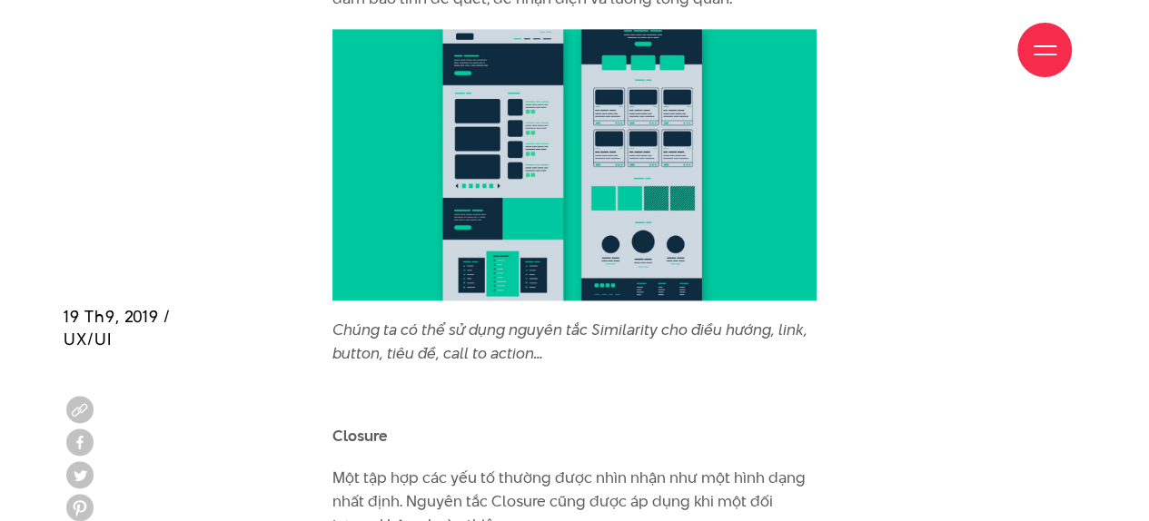
scroll to position [8479, 0]
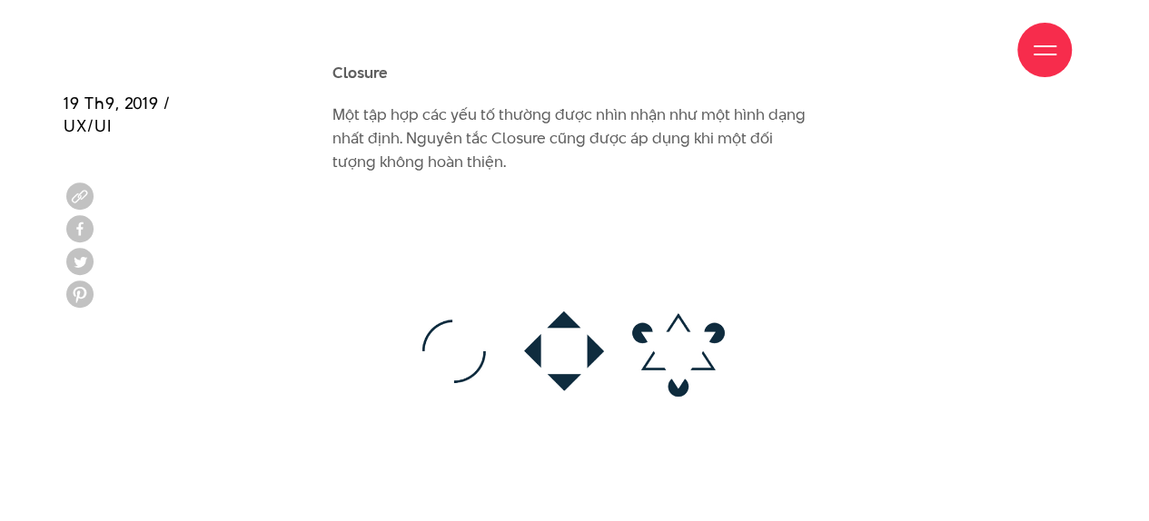
click at [365, 46] on div "Giới thiệu Dự án Dịch vụ Góc nhìn Liên hệ" at bounding box center [574, 50] width 994 height 100
drag, startPoint x: 307, startPoint y: 57, endPoint x: 324, endPoint y: 45, distance: 21.4
click at [314, 52] on div "Giới thiệu Dự án Dịch vụ Góc nhìn Liên hệ" at bounding box center [574, 50] width 994 height 100
drag, startPoint x: 337, startPoint y: 44, endPoint x: 363, endPoint y: 45, distance: 26.4
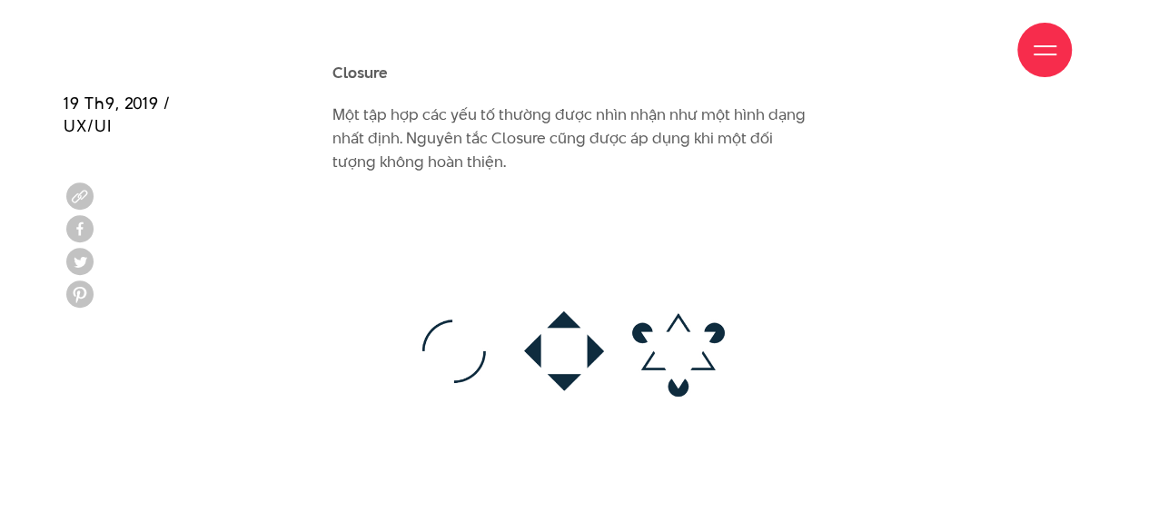
click at [359, 45] on div "Giới thiệu Dự án Dịch vụ Góc nhìn Liên hệ" at bounding box center [574, 50] width 994 height 100
drag, startPoint x: 363, startPoint y: 45, endPoint x: 374, endPoint y: 48, distance: 11.5
click at [367, 45] on div "Giới thiệu Dự án Dịch vụ Góc nhìn Liên hệ" at bounding box center [574, 50] width 994 height 100
click at [336, 48] on div "Giới thiệu Dự án Dịch vụ Góc nhìn Liên hệ" at bounding box center [574, 50] width 994 height 100
drag, startPoint x: 315, startPoint y: 48, endPoint x: 348, endPoint y: 47, distance: 32.7
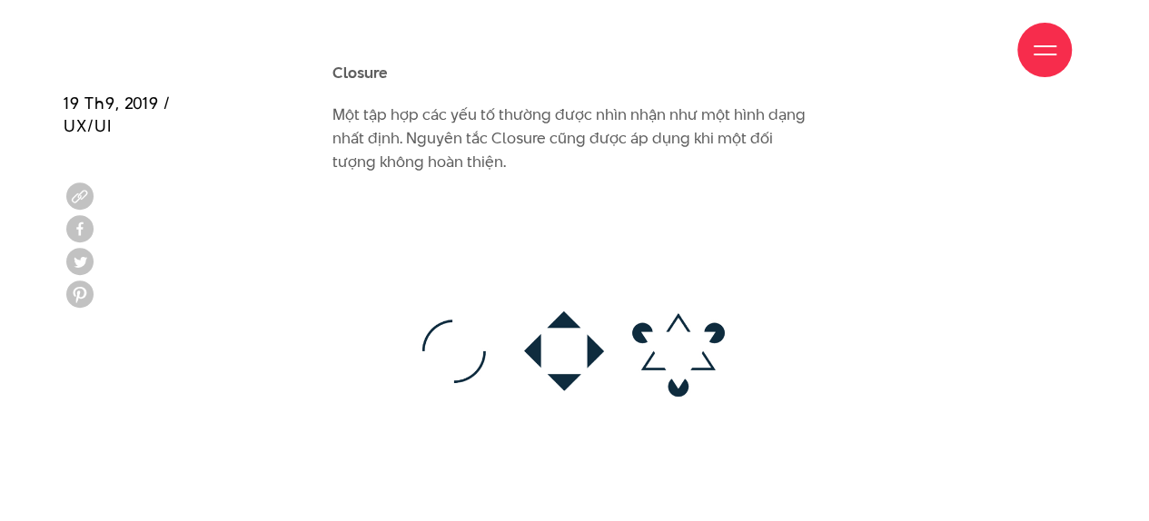
drag, startPoint x: 348, startPoint y: 47, endPoint x: 367, endPoint y: 38, distance: 21.1
click at [367, 38] on div "Giới thiệu Dự án Dịch vụ Góc nhìn Liên hệ" at bounding box center [574, 50] width 994 height 100
drag, startPoint x: 327, startPoint y: 42, endPoint x: 348, endPoint y: 57, distance: 26.0
click at [344, 63] on div "Giới thiệu Dự án Dịch vụ Góc nhìn Liên hệ" at bounding box center [574, 50] width 994 height 100
drag, startPoint x: 396, startPoint y: 14, endPoint x: 485, endPoint y: 41, distance: 93.1
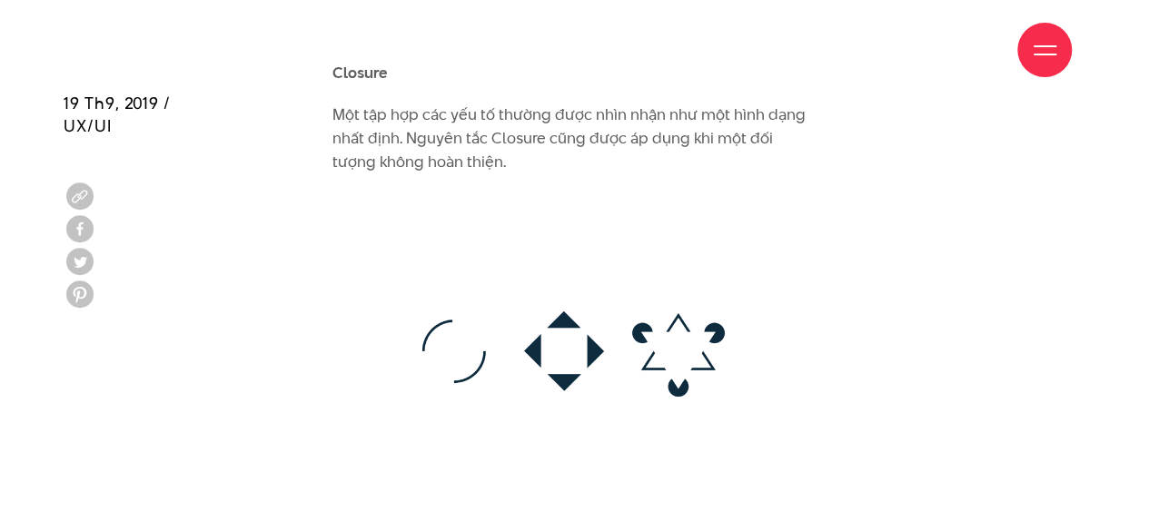
click at [422, 23] on div "Giới thiệu Dự án Dịch vụ Góc nhìn Liên hệ" at bounding box center [574, 50] width 994 height 100
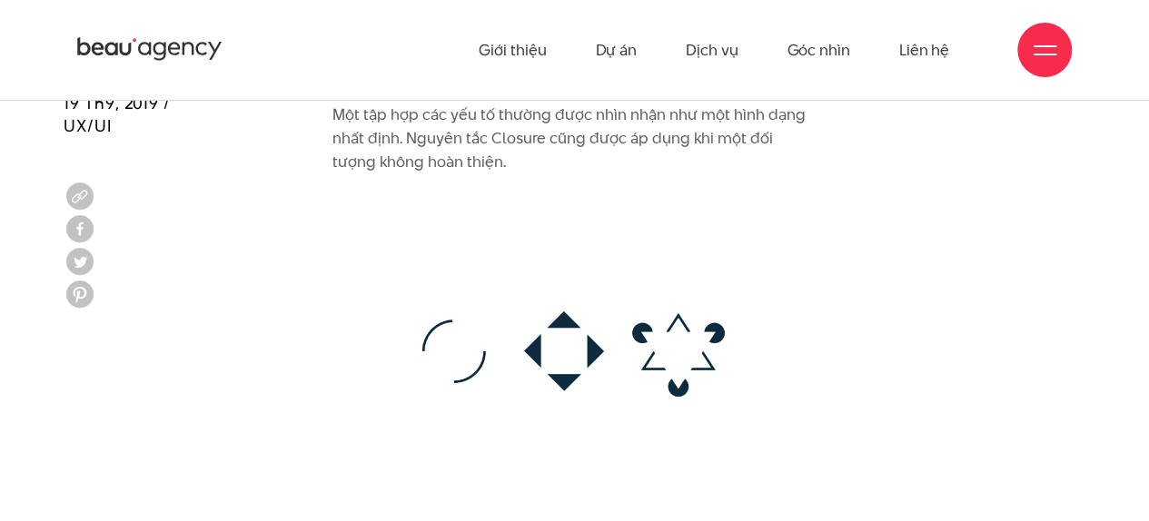
drag, startPoint x: 450, startPoint y: 119, endPoint x: 378, endPoint y: 134, distance: 74.1
click at [423, 124] on p "Một tập hợp các yếu tố thường được nhìn nhận như một hình dạng nhất định. Nguyê…" at bounding box center [574, 139] width 484 height 70
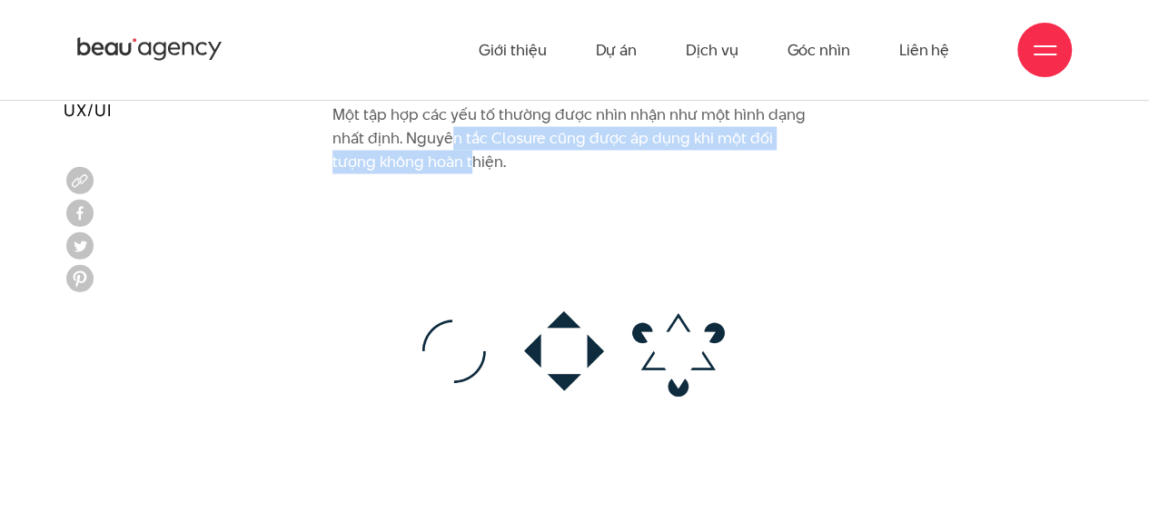
scroll to position [8297, 0]
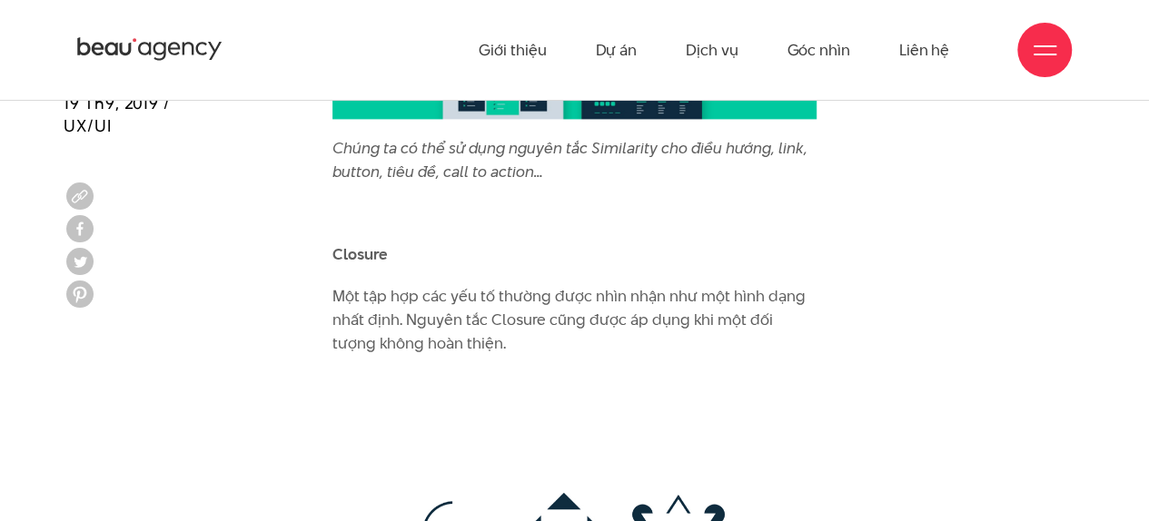
click at [514, 301] on p "Một tập hợp các yếu tố thường được nhìn nhận như một hình dạng nhất định. Nguyê…" at bounding box center [574, 320] width 484 height 70
copy p "Closure"
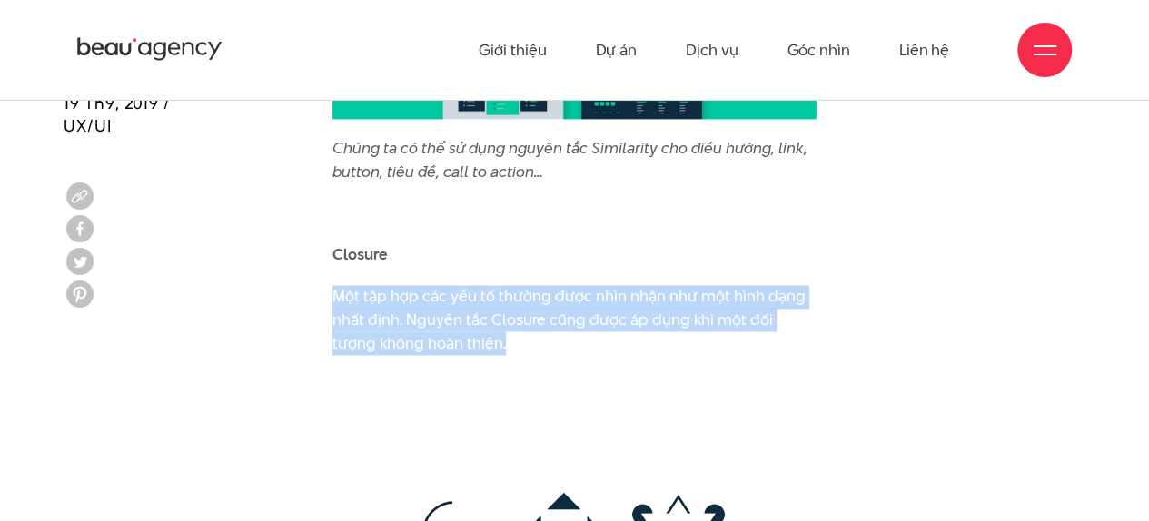
drag, startPoint x: 470, startPoint y: 321, endPoint x: 331, endPoint y: 278, distance: 145.4
drag, startPoint x: 371, startPoint y: 273, endPoint x: 371, endPoint y: 289, distance: 15.4
click at [371, 288] on p "Một tập hợp các yếu tố thường được nhìn nhận như một hình dạng nhất định. Nguyê…" at bounding box center [574, 320] width 484 height 70
copy p "Một tập hợp các yếu tố thường được nhìn nhận như một hình dạng nhất định. Nguyê…"
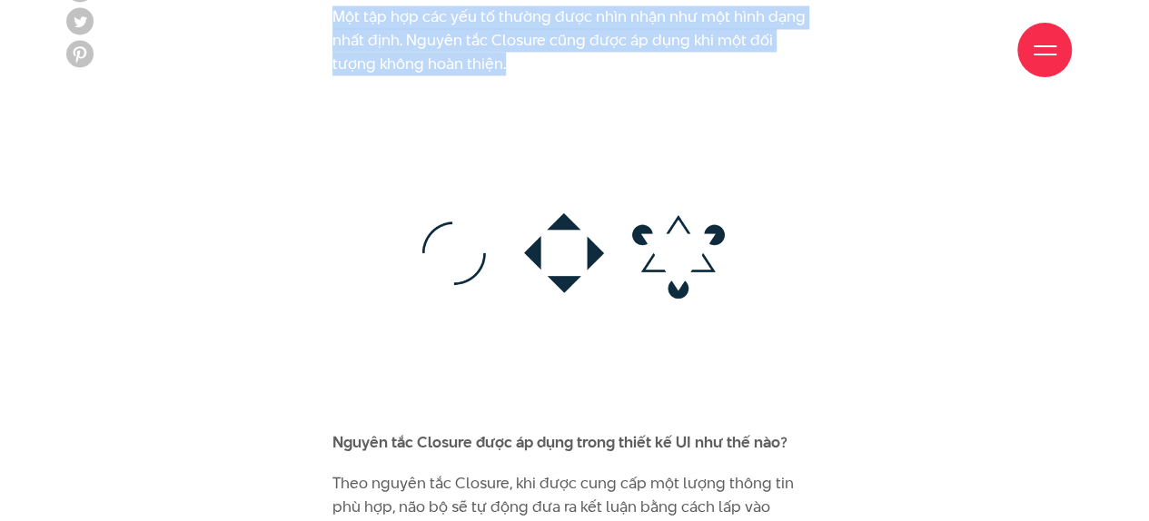
scroll to position [8751, 0]
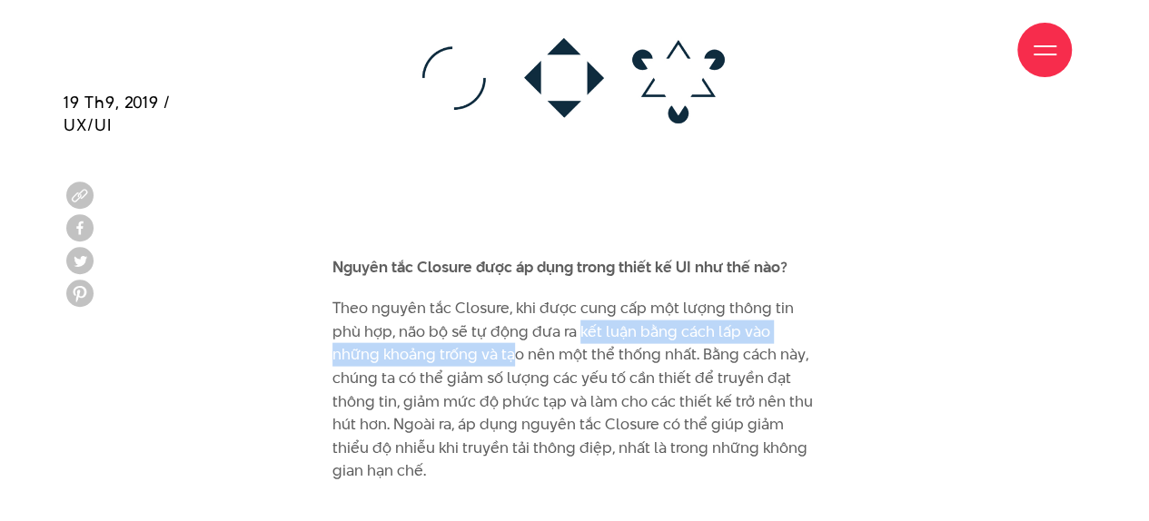
drag, startPoint x: 579, startPoint y: 307, endPoint x: 513, endPoint y: 321, distance: 66.8
click at [513, 321] on p "Theo nguyên tắc Closure, khi được cung cấp một lượng thông tin phù hợp, não bộ …" at bounding box center [574, 390] width 484 height 186
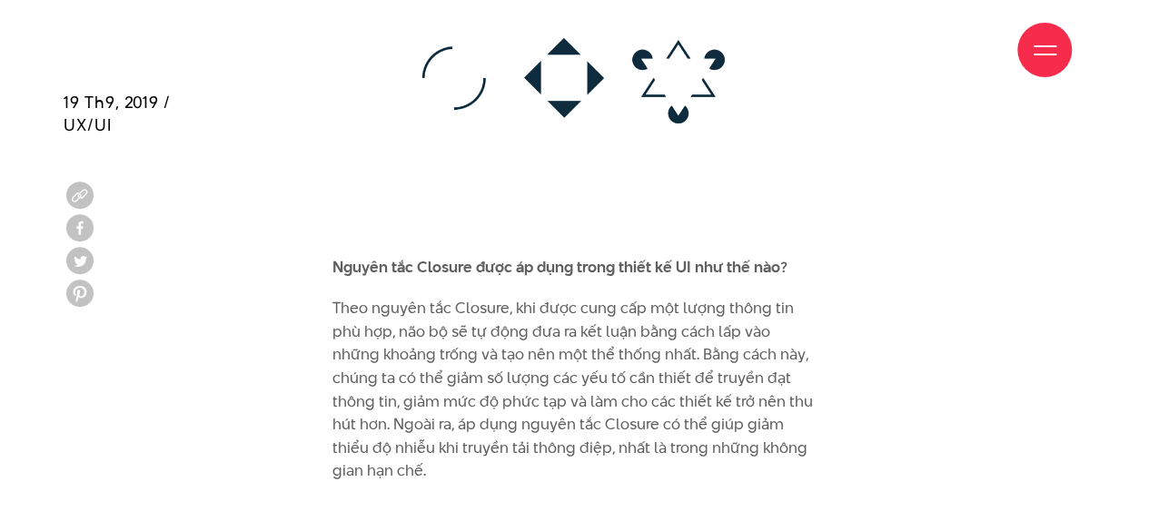
click at [636, 324] on p "Theo nguyên tắc Closure, khi được cung cấp một lượng thông tin phù hợp, não bộ …" at bounding box center [574, 390] width 484 height 186
click at [650, 348] on p "Theo nguyên tắc Closure, khi được cung cấp một lượng thông tin phù hợp, não bộ …" at bounding box center [574, 390] width 484 height 186
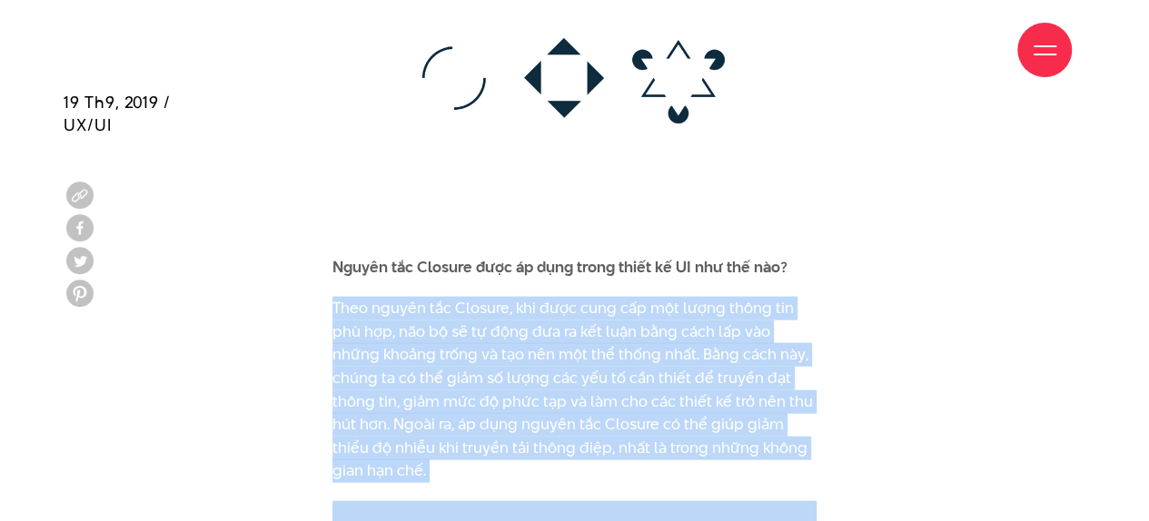
click at [650, 348] on p "Theo nguyên tắc Closure, khi được cung cấp một lượng thông tin phù hợp, não bộ …" at bounding box center [574, 390] width 484 height 186
click at [656, 321] on p "Theo nguyên tắc Closure, khi được cung cấp một lượng thông tin phù hợp, não bộ …" at bounding box center [574, 390] width 484 height 186
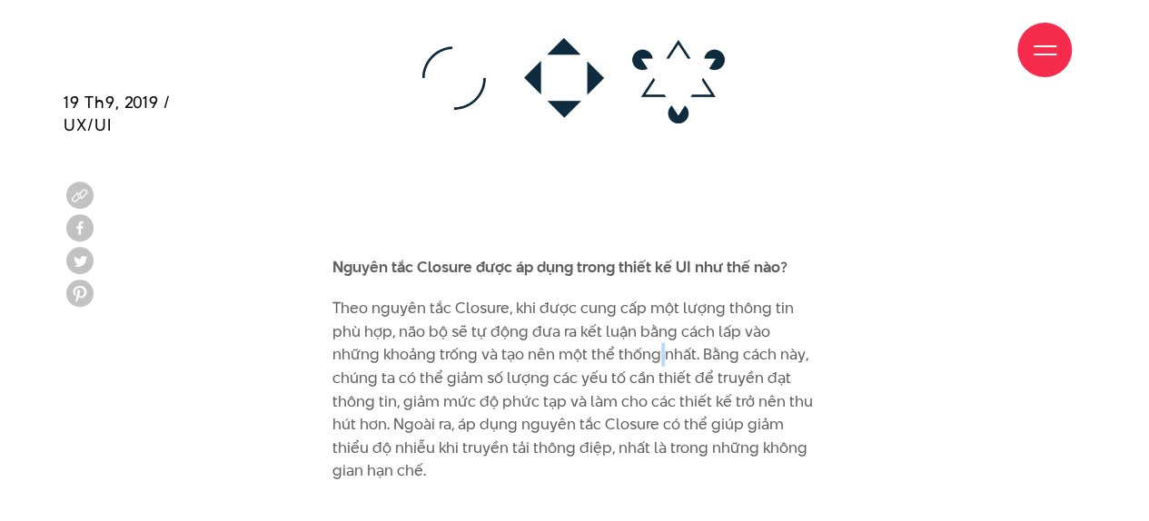
click at [656, 321] on p "Theo nguyên tắc Closure, khi được cung cấp một lượng thông tin phù hợp, não bộ …" at bounding box center [574, 390] width 484 height 186
click at [661, 320] on p "Theo nguyên tắc Closure, khi được cung cấp một lượng thông tin phù hợp, não bộ …" at bounding box center [574, 390] width 484 height 186
drag, startPoint x: 416, startPoint y: 323, endPoint x: 376, endPoint y: 325, distance: 40.0
click at [404, 325] on p "Theo nguyên tắc Closure, khi được cung cấp một lượng thông tin phù hợp, não bộ …" at bounding box center [574, 390] width 484 height 186
drag, startPoint x: 334, startPoint y: 325, endPoint x: 458, endPoint y: 330, distance: 123.6
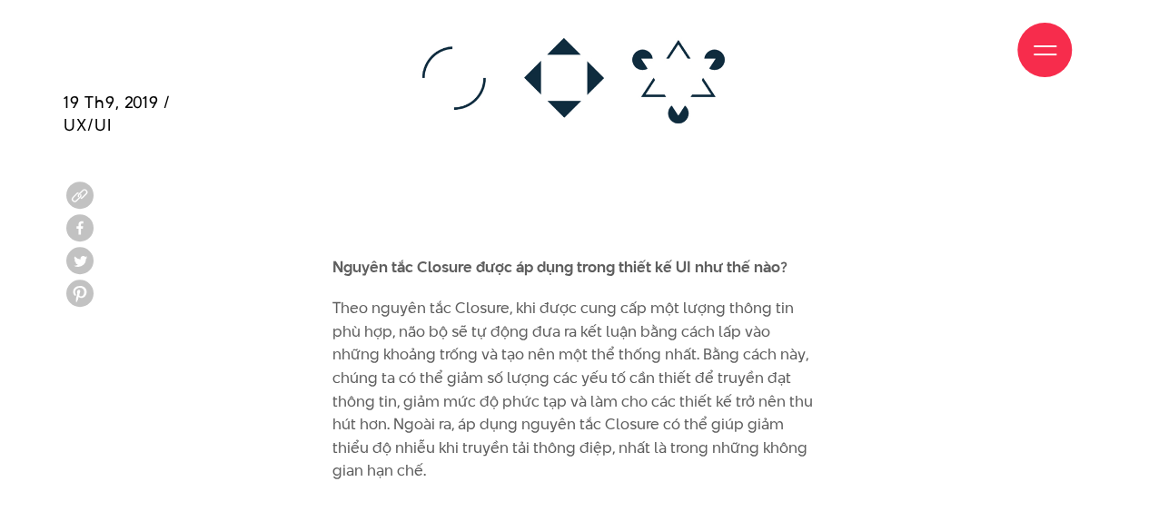
click at [343, 328] on p "Theo nguyên tắc Closure, khi được cung cấp một lượng thông tin phù hợp, não bộ …" at bounding box center [574, 390] width 484 height 186
click at [713, 321] on p "Theo nguyên tắc Closure, khi được cung cấp một lượng thông tin phù hợp, não bộ …" at bounding box center [574, 390] width 484 height 186
drag, startPoint x: 643, startPoint y: 328, endPoint x: 558, endPoint y: 330, distance: 85.4
click at [641, 329] on p "Theo nguyên tắc Closure, khi được cung cấp một lượng thông tin phù hợp, não bộ …" at bounding box center [574, 390] width 484 height 186
drag, startPoint x: 478, startPoint y: 330, endPoint x: 265, endPoint y: 322, distance: 212.6
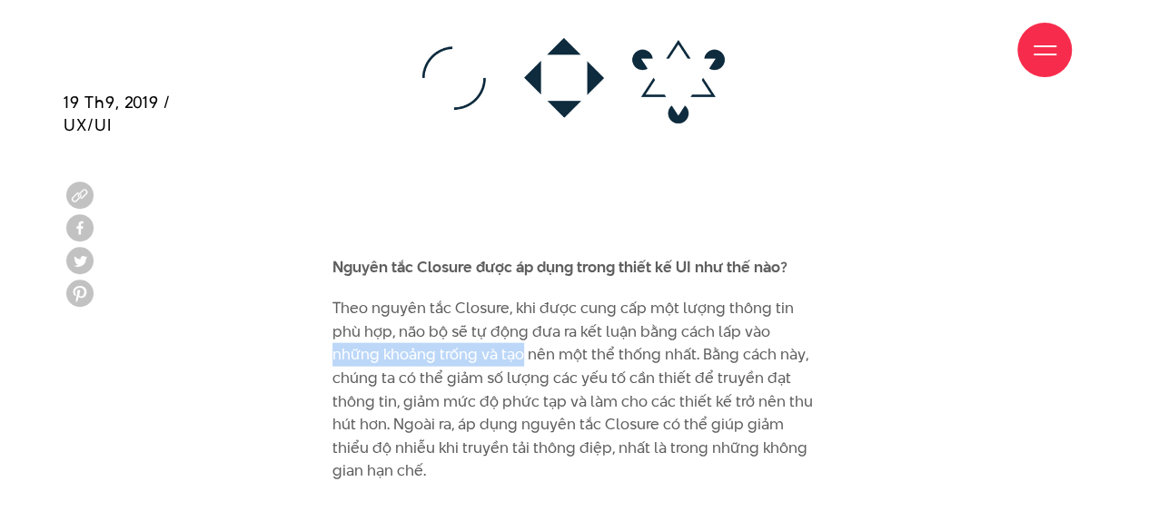
click at [386, 297] on p "Theo nguyên tắc Closure, khi được cung cấp một lượng thông tin phù hợp, não bộ …" at bounding box center [574, 390] width 484 height 186
click at [498, 297] on p "Theo nguyên tắc Closure, khi được cung cấp một lượng thông tin phù hợp, não bộ …" at bounding box center [574, 390] width 484 height 186
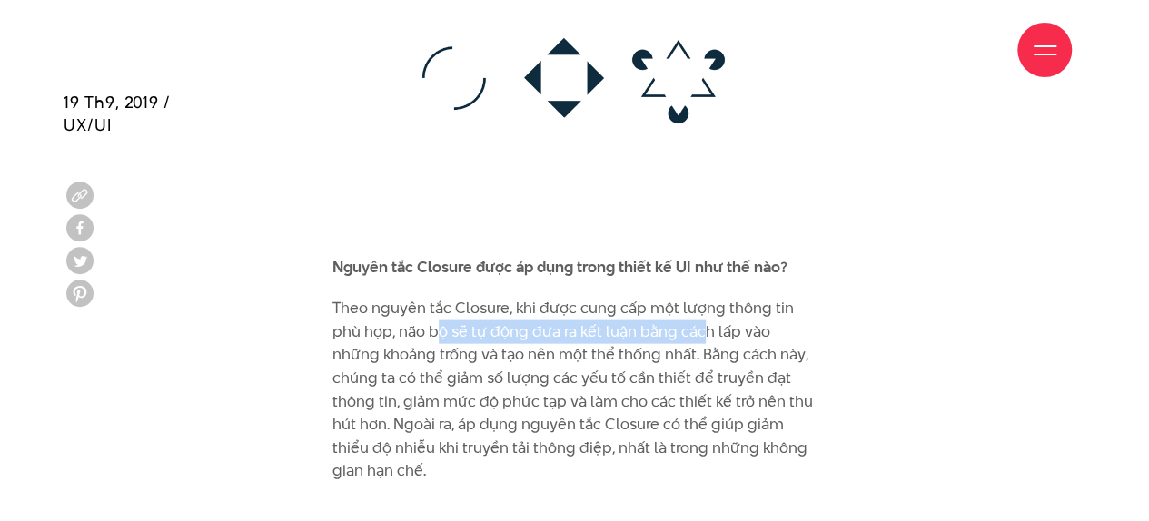
drag, startPoint x: 440, startPoint y: 296, endPoint x: 703, endPoint y: 297, distance: 263.4
click at [703, 297] on p "Theo nguyên tắc Closure, khi được cung cấp một lượng thông tin phù hợp, não bộ …" at bounding box center [574, 390] width 484 height 186
click at [704, 298] on p "Theo nguyên tắc Closure, khi được cung cấp một lượng thông tin phù hợp, não bộ …" at bounding box center [574, 390] width 484 height 186
drag, startPoint x: 704, startPoint y: 299, endPoint x: 832, endPoint y: 273, distance: 130.6
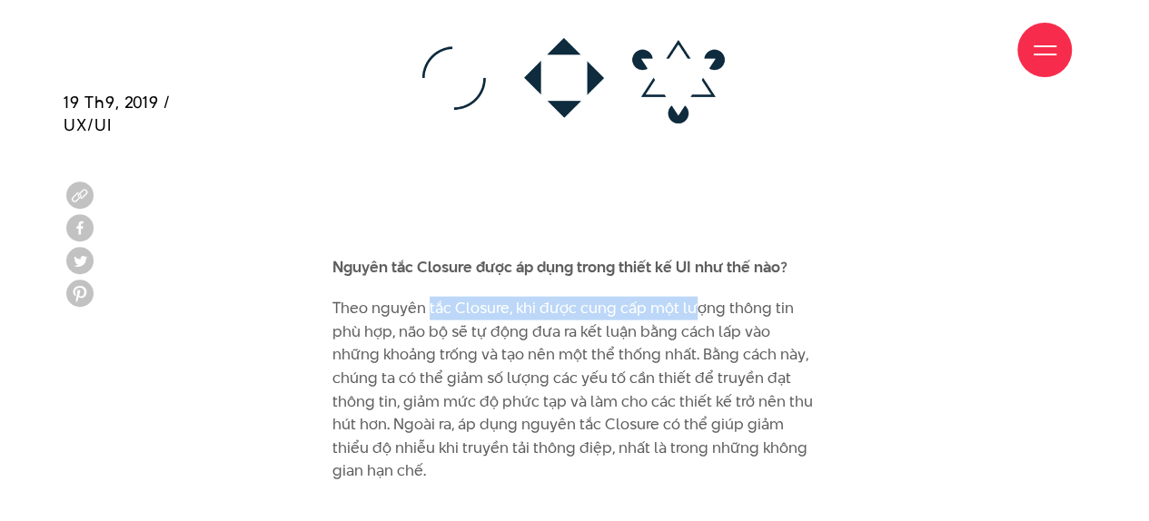
drag, startPoint x: 494, startPoint y: 291, endPoint x: 414, endPoint y: 295, distance: 80.0
click at [418, 297] on p "Theo nguyên tắc Closure, khi được cung cấp một lượng thông tin phù hợp, não bộ …" at bounding box center [574, 390] width 484 height 186
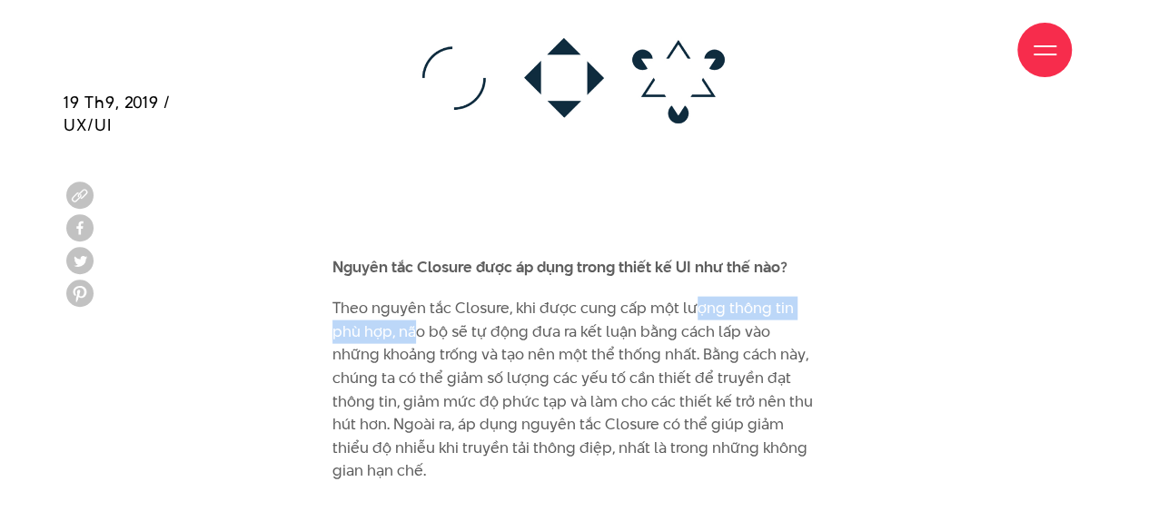
click at [414, 297] on p "Theo nguyên tắc Closure, khi được cung cấp một lượng thông tin phù hợp, não bộ …" at bounding box center [574, 390] width 484 height 186
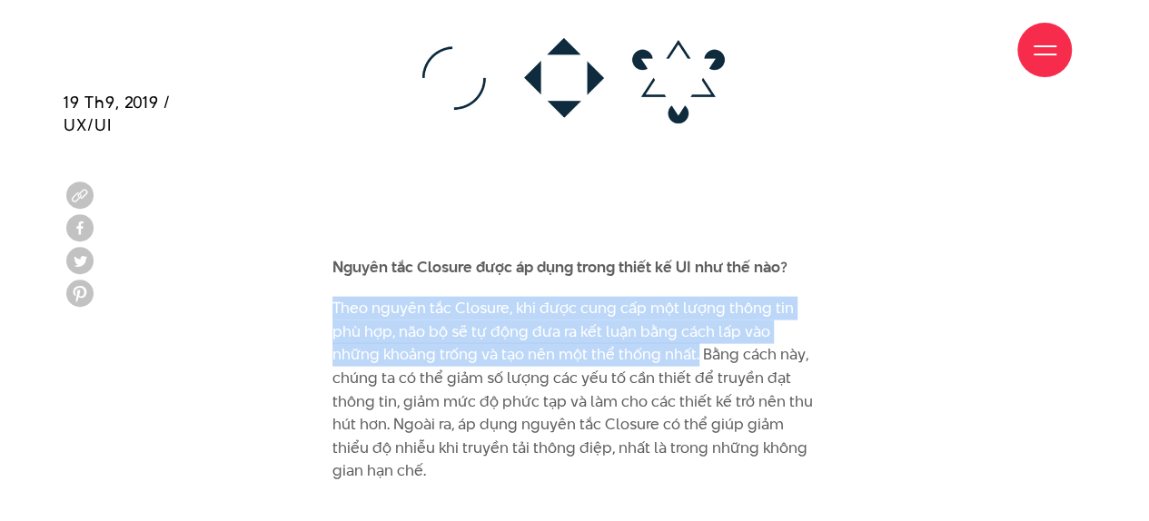
drag, startPoint x: 331, startPoint y: 282, endPoint x: 696, endPoint y: 321, distance: 366.3
copy p "Theo nguyên tắc Closure, khi được cung cấp một lượng thông tin phù hợp, não bộ …"
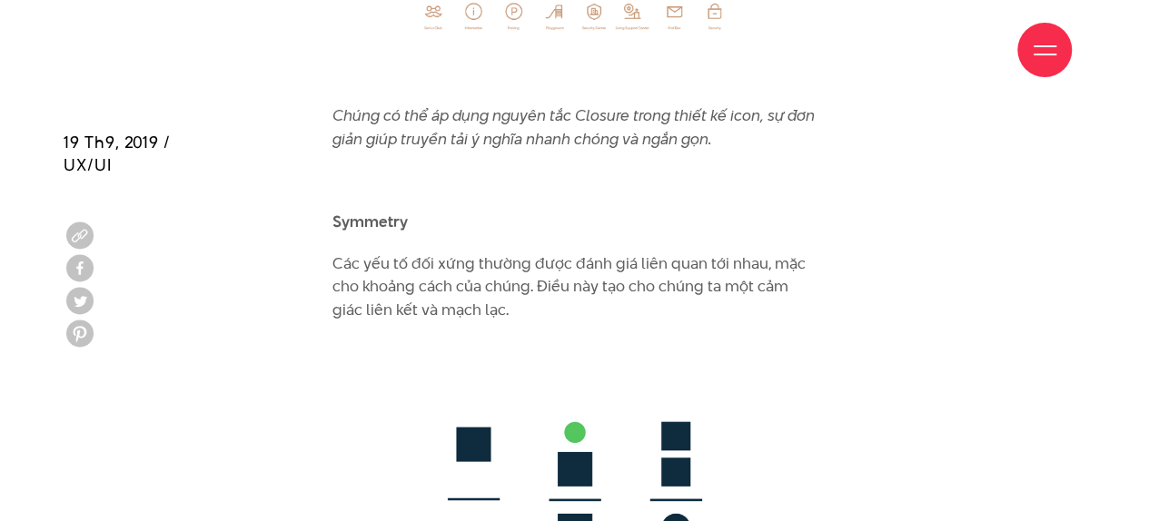
scroll to position [9478, 0]
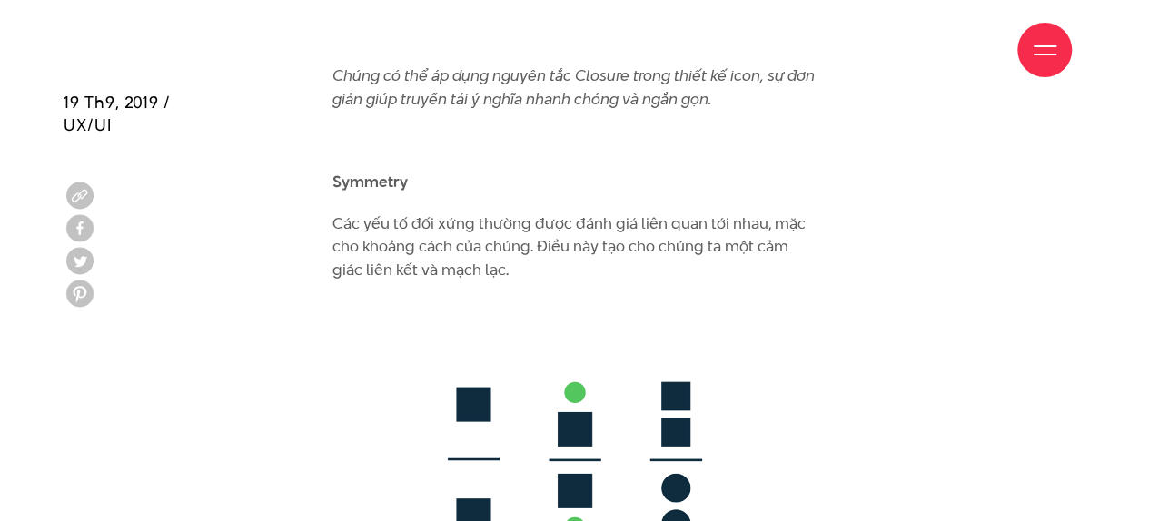
click at [362, 171] on b "Symmetry" at bounding box center [369, 182] width 75 height 22
copy b "Symmetry"
drag, startPoint x: 309, startPoint y: 34, endPoint x: 668, endPoint y: 45, distance: 359.8
click at [668, 45] on div "Giới thiệu Dự án Dịch vụ Góc nhìn Liên hệ" at bounding box center [574, 50] width 994 height 100
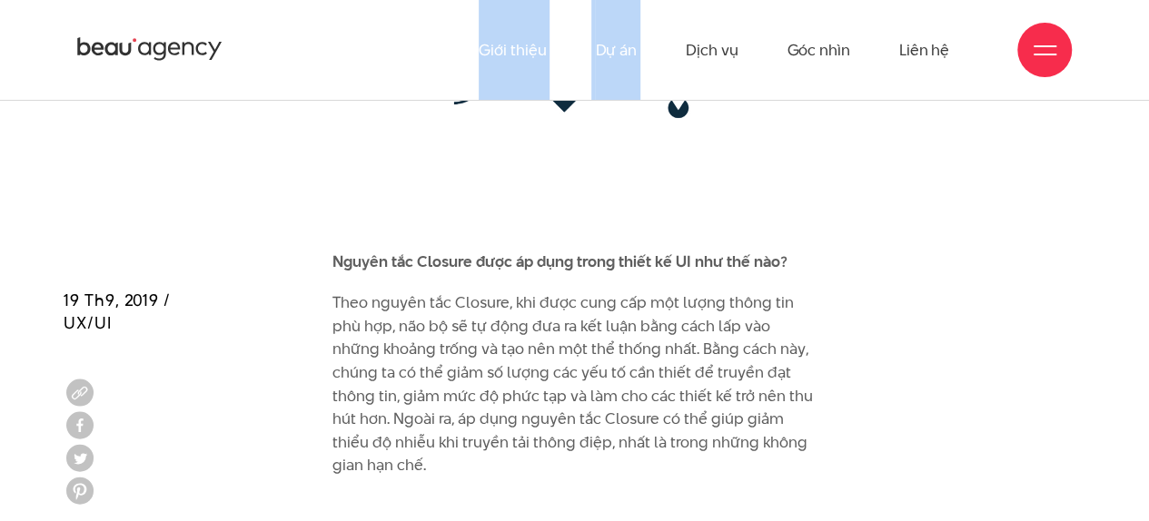
scroll to position [8751, 0]
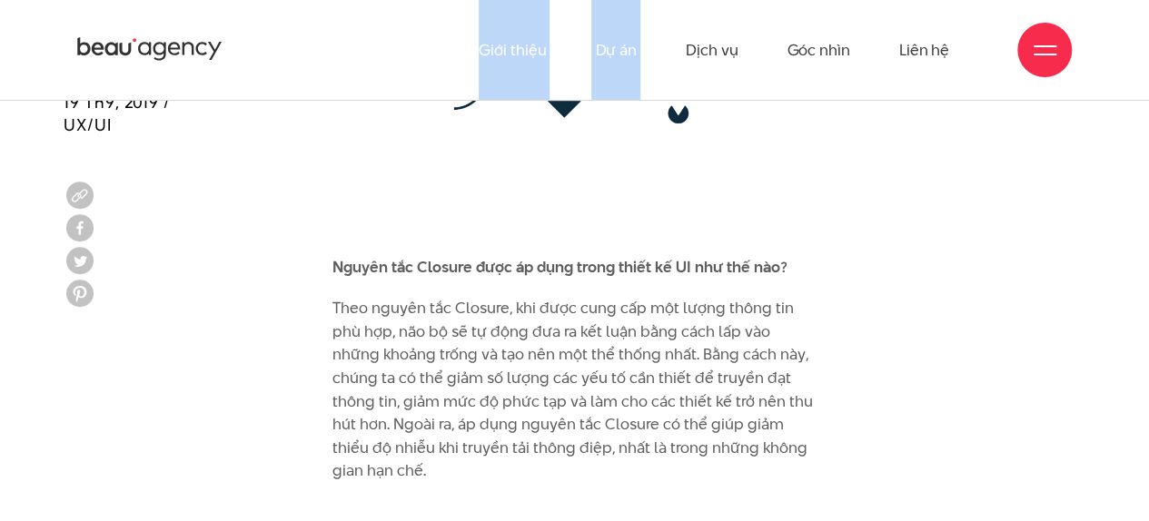
click at [536, 150] on img at bounding box center [574, 77] width 484 height 319
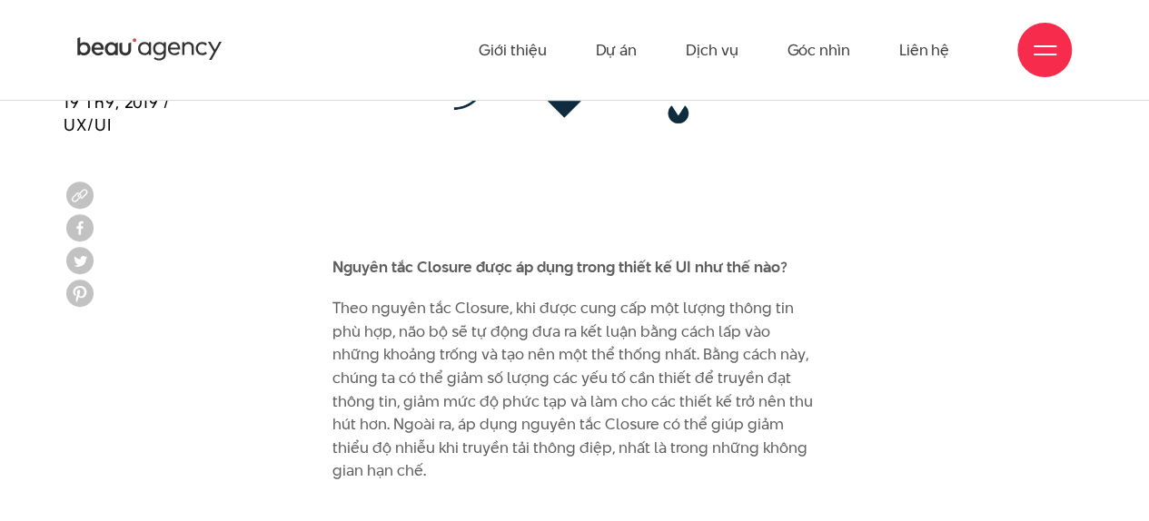
click at [531, 256] on b "Nguyên tắc Closure được áp dụng trong thiết kế UI như thế nào?" at bounding box center [559, 267] width 455 height 22
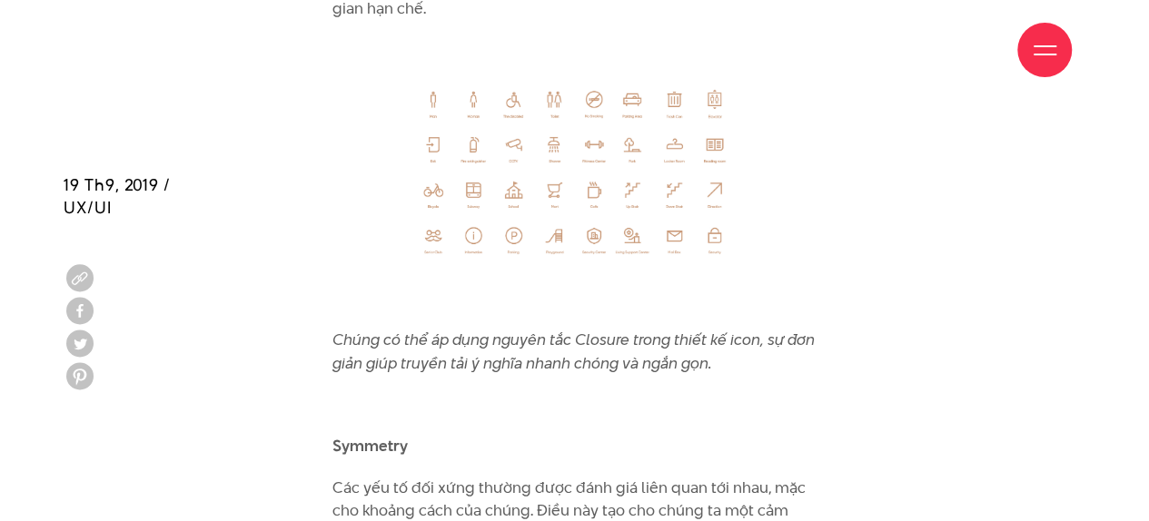
scroll to position [9296, 0]
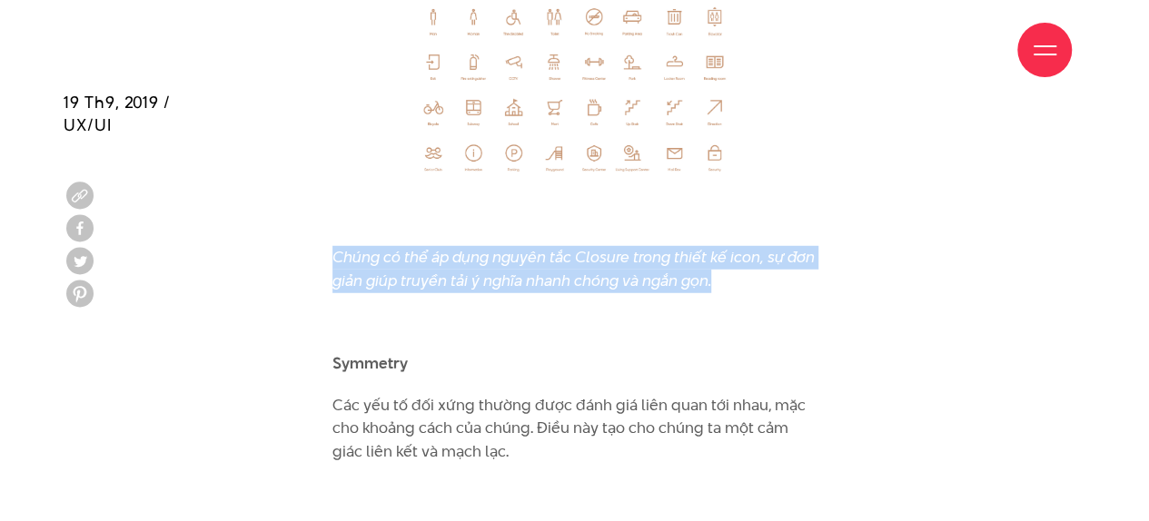
drag, startPoint x: 336, startPoint y: 228, endPoint x: 750, endPoint y: 250, distance: 414.7
click at [750, 250] on p "Chúng có thể áp dụng nguyên tắc Closure trong thiết kế icon, sự đơn giản giúp t…" at bounding box center [574, 269] width 484 height 46
click at [717, 252] on p "Chúng có thể áp dụng nguyên tắc Closure trong thiết kế icon, sự đơn giản giúp t…" at bounding box center [574, 269] width 484 height 46
drag, startPoint x: 386, startPoint y: 234, endPoint x: 729, endPoint y: 253, distance: 343.8
click at [729, 253] on p "Chúng có thể áp dụng nguyên tắc Closure trong thiết kế icon, sự đơn giản giúp t…" at bounding box center [574, 269] width 484 height 46
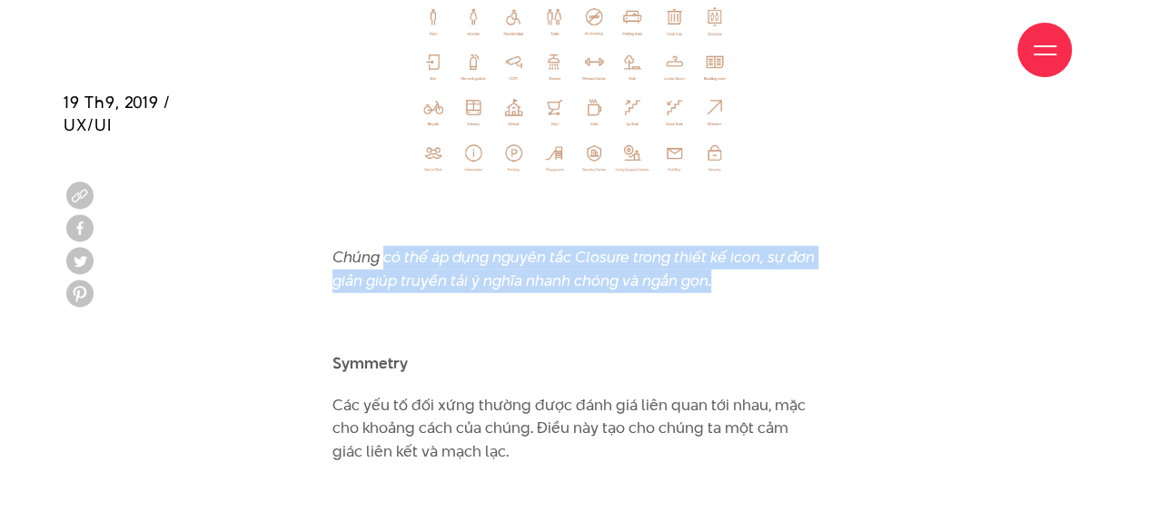
copy icon "có thể áp dụng nguyên tắc Closure trong thiết kế icon, sự đơn giản giúp truyền …"
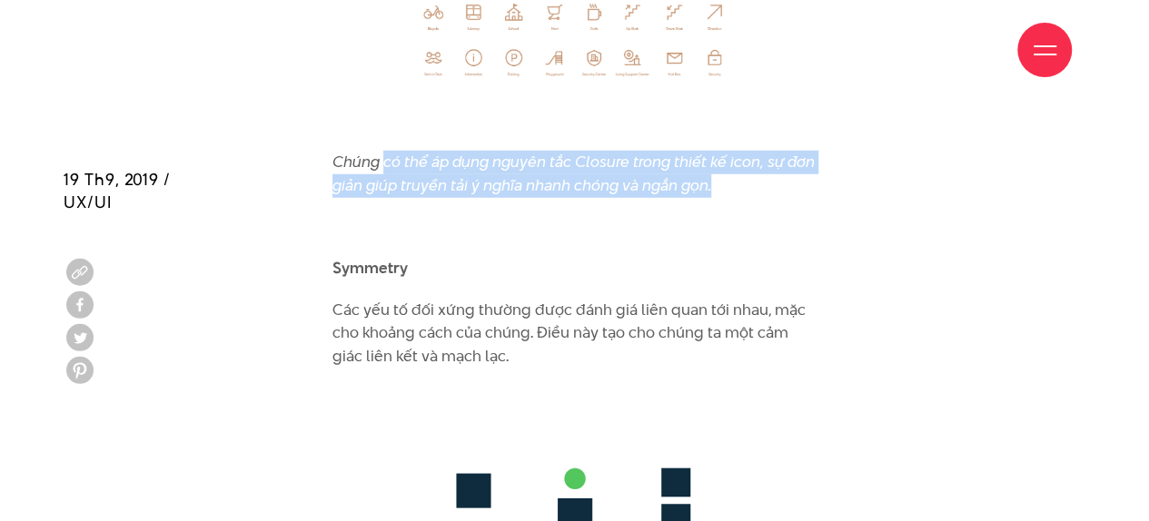
scroll to position [9568, 0]
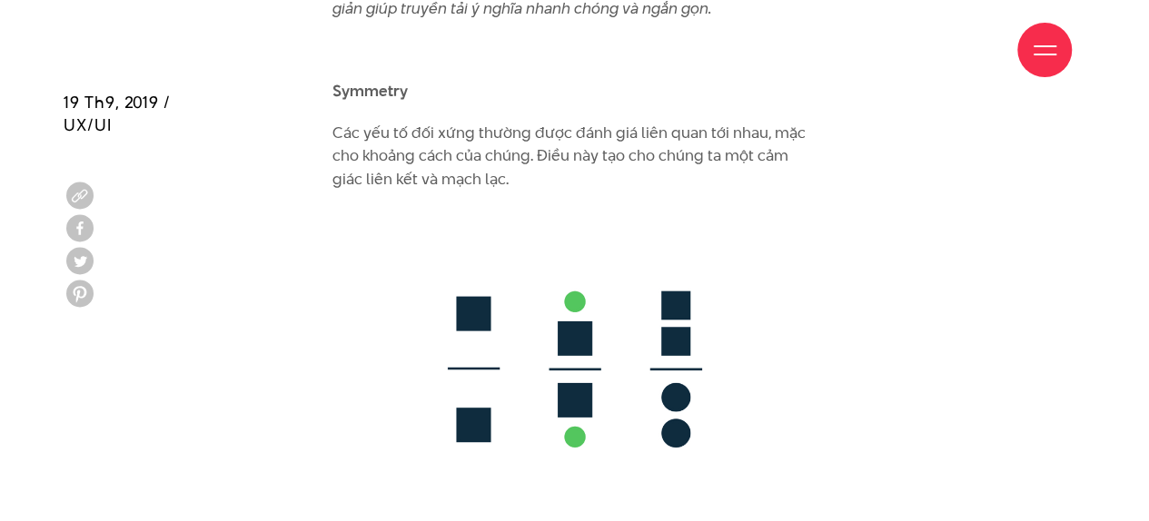
click at [376, 71] on div "Giới thiệu Dự án Dịch vụ Góc nhìn Liên hệ" at bounding box center [574, 50] width 994 height 100
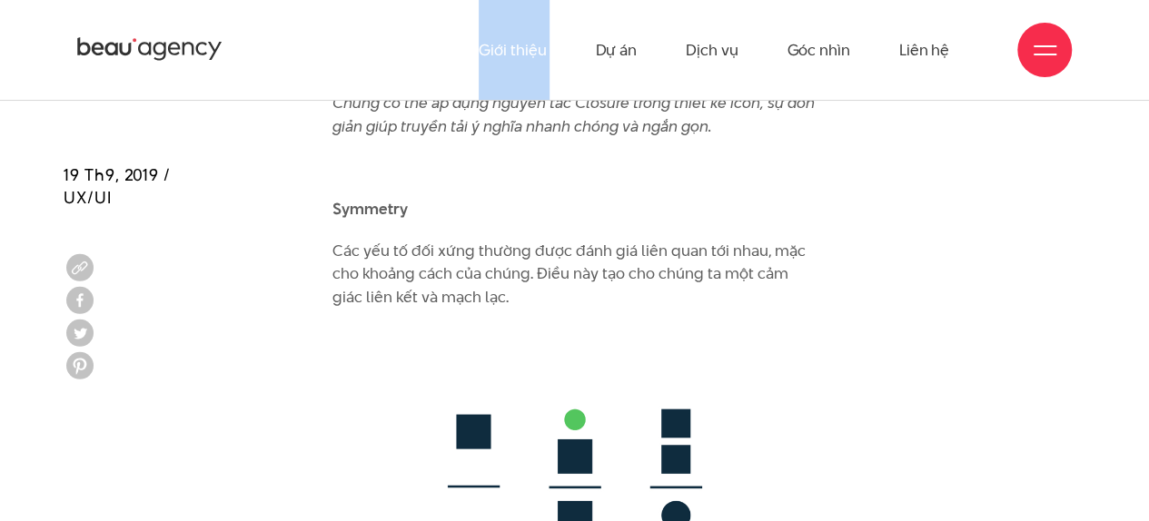
scroll to position [9296, 0]
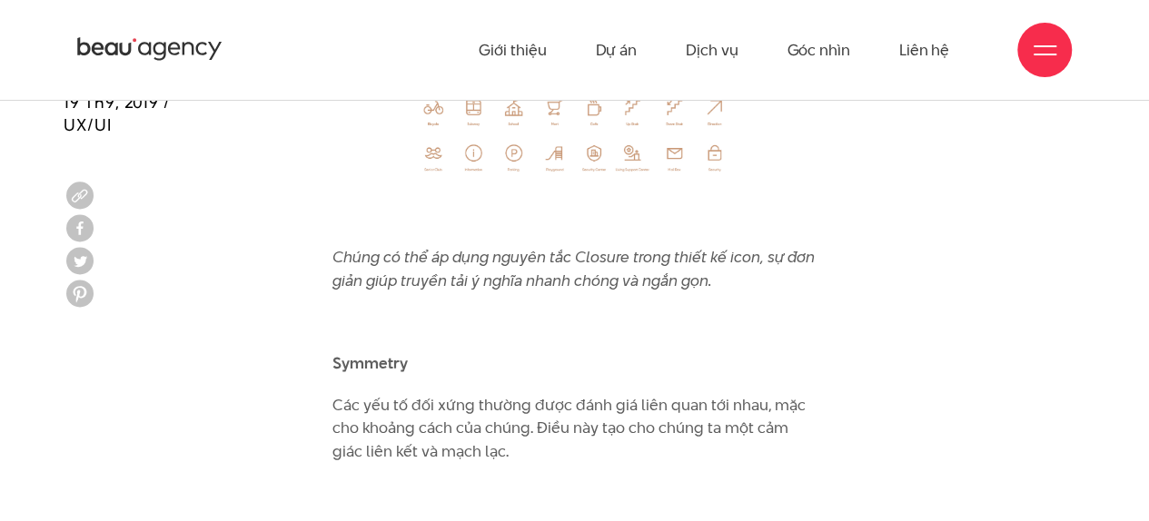
drag, startPoint x: 384, startPoint y: 333, endPoint x: 405, endPoint y: 332, distance: 20.9
click at [389, 352] on b "Symmetry" at bounding box center [369, 363] width 75 height 22
click at [405, 352] on b "Symmetry" at bounding box center [369, 363] width 75 height 22
click at [408, 352] on p "Symmetry" at bounding box center [574, 364] width 484 height 24
drag, startPoint x: 401, startPoint y: 337, endPoint x: 338, endPoint y: 337, distance: 63.6
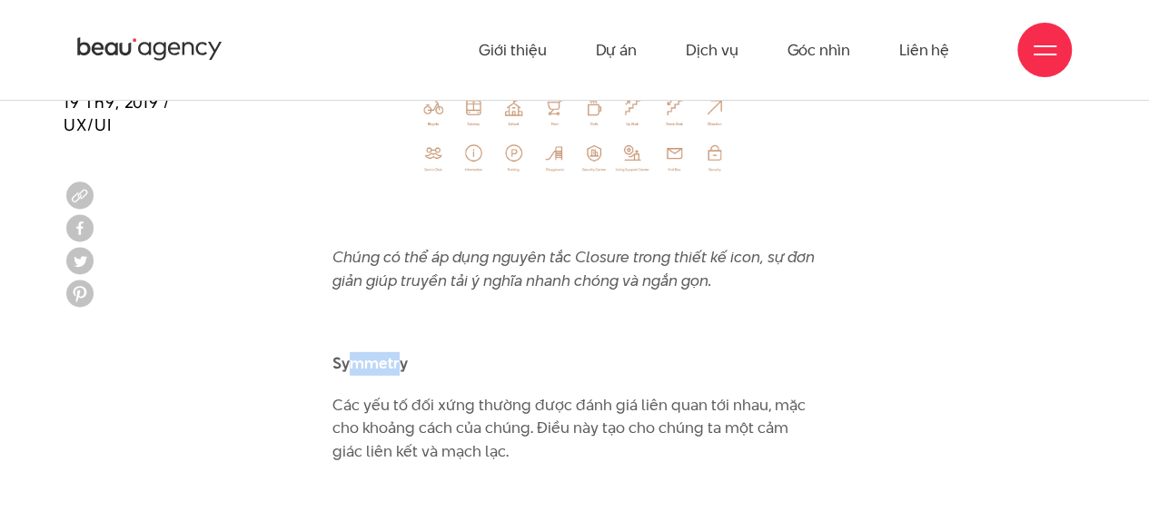
click at [349, 352] on b "Symmetry" at bounding box center [369, 363] width 75 height 22
drag, startPoint x: 335, startPoint y: 338, endPoint x: 407, endPoint y: 330, distance: 72.2
click at [407, 352] on b "Symmetry" at bounding box center [369, 363] width 75 height 22
copy b "Symmetry"
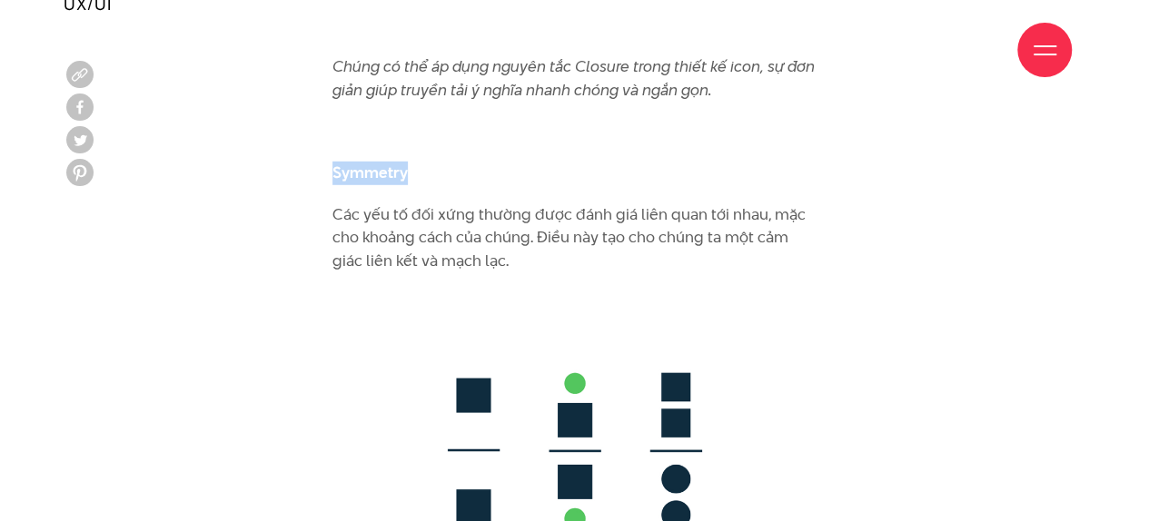
scroll to position [9568, 0]
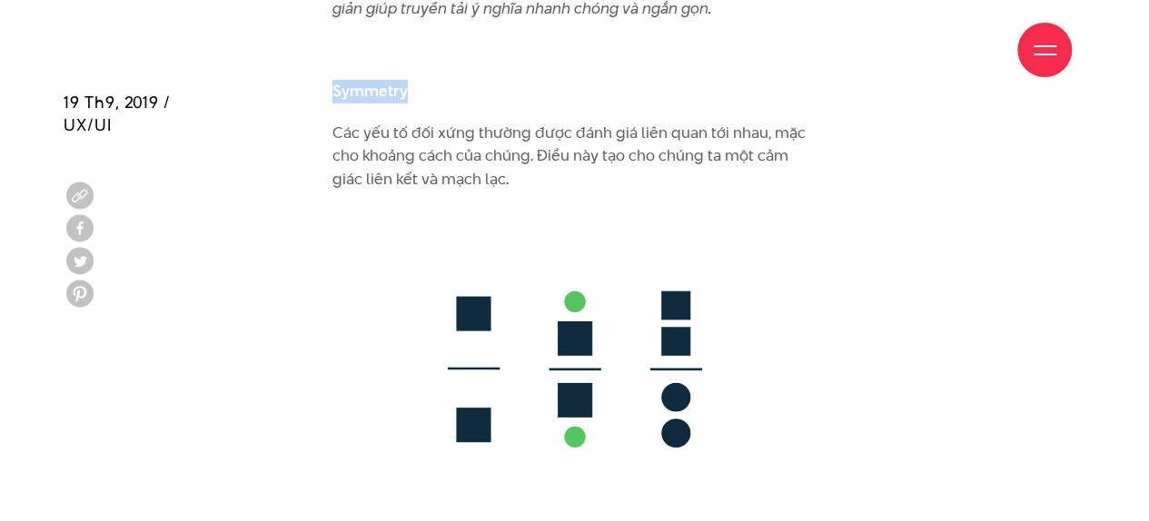
drag, startPoint x: 521, startPoint y: 149, endPoint x: 316, endPoint y: 108, distance: 209.3
copy p "Các yếu tố đối xứng thường được đánh giá liên quan tới nhau, mặc cho khoảng các…"
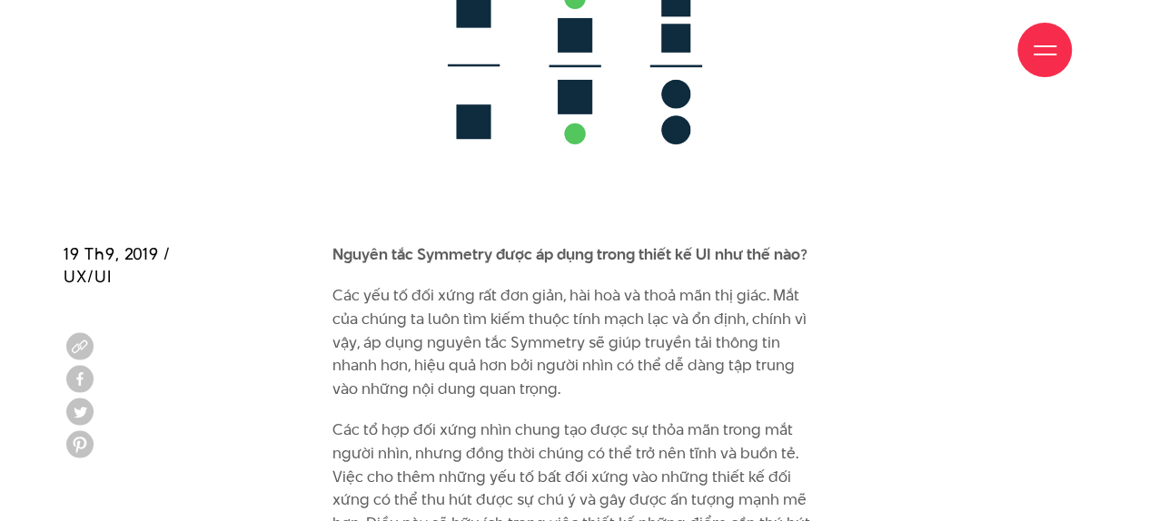
scroll to position [10023, 0]
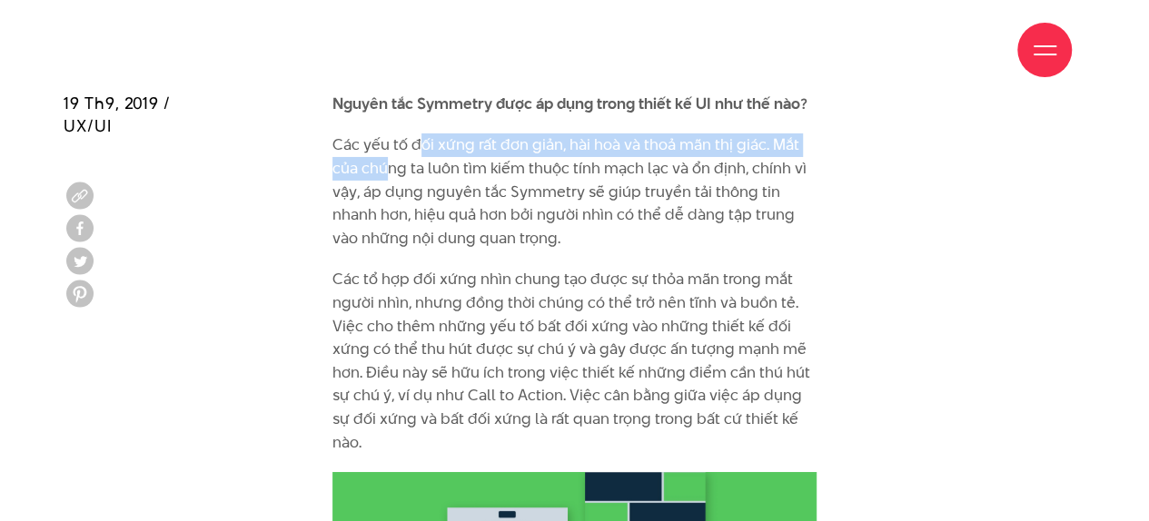
drag, startPoint x: 401, startPoint y: 131, endPoint x: 391, endPoint y: 132, distance: 10.9
click at [391, 134] on p "Các yếu tố đối xứng rất đơn giản, hài hoà và thoả mãn thị giác. Mắt của chúng t…" at bounding box center [574, 192] width 484 height 116
click at [607, 134] on p "Các yếu tố đối xứng rất đơn giản, hài hoà và thoả mãn thị giác. Mắt của chúng t…" at bounding box center [574, 192] width 484 height 116
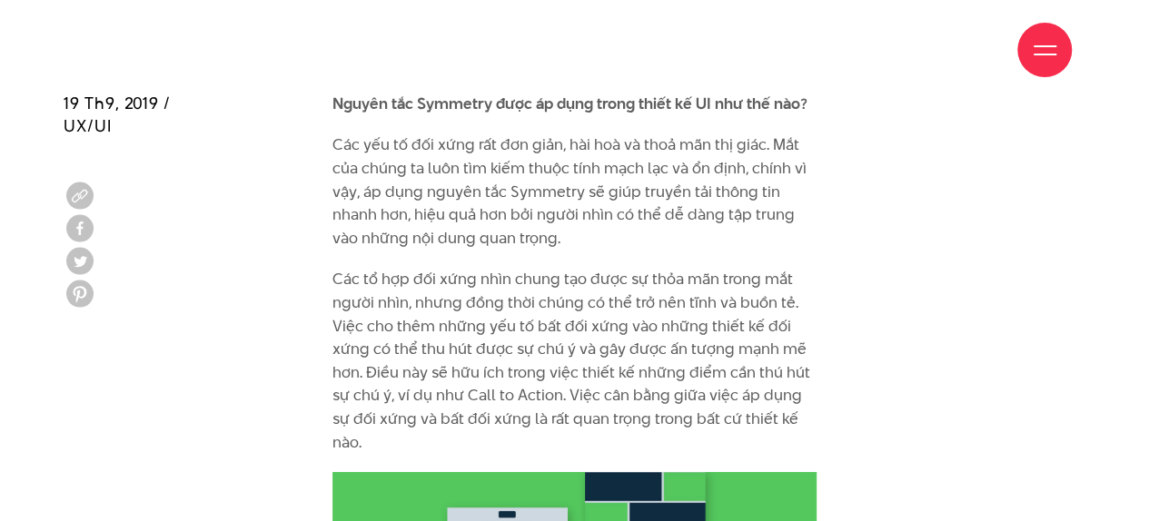
drag, startPoint x: 658, startPoint y: 115, endPoint x: 707, endPoint y: 124, distance: 49.9
click at [658, 134] on p "Các yếu tố đối xứng rất đơn giản, hài hoà và thoả mãn thị giác. Mắt của chúng t…" at bounding box center [574, 192] width 484 height 116
click at [744, 134] on p "Các yếu tố đối xứng rất đơn giản, hài hoà và thoả mãn thị giác. Mắt của chúng t…" at bounding box center [574, 192] width 484 height 116
click at [590, 137] on p "Các yếu tố đối xứng rất đơn giản, hài hoà và thoả mãn thị giác. Mắt của chúng t…" at bounding box center [574, 192] width 484 height 116
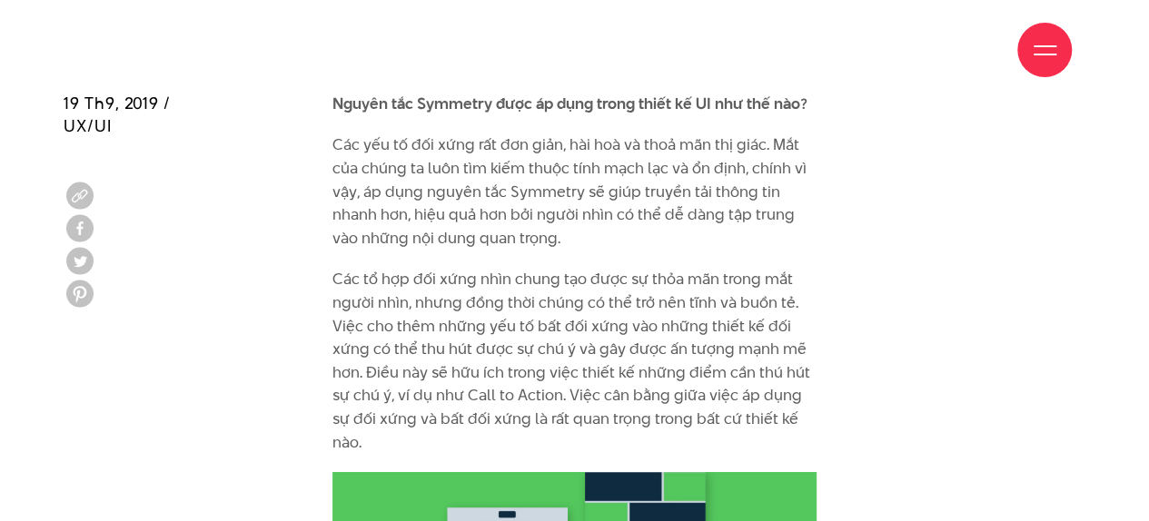
click at [588, 137] on p "Các yếu tố đối xứng rất đơn giản, hài hoà và thoả mãn thị giác. Mắt của chúng t…" at bounding box center [574, 192] width 484 height 116
click at [599, 137] on p "Các yếu tố đối xứng rất đơn giản, hài hoà và thoả mãn thị giác. Mắt của chúng t…" at bounding box center [574, 192] width 484 height 116
click at [503, 162] on p "Các yếu tố đối xứng rất đơn giản, hài hoà và thoả mãn thị giác. Mắt của chúng t…" at bounding box center [574, 192] width 484 height 116
drag, startPoint x: 472, startPoint y: 179, endPoint x: 818, endPoint y: 164, distance: 346.3
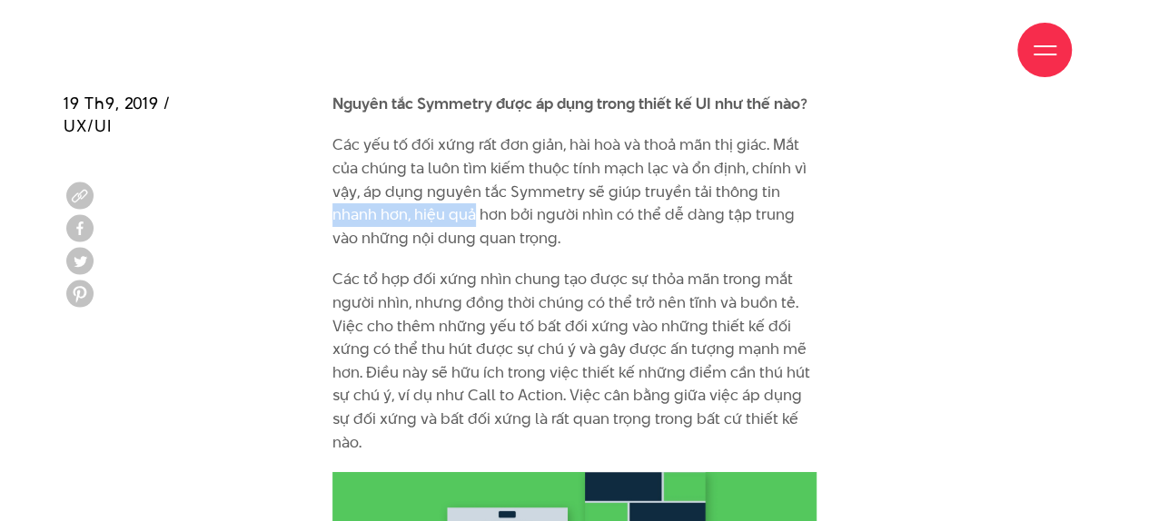
click at [668, 164] on p "Các yếu tố đối xứng rất đơn giản, hài hoà và thoả mãn thị giác. Mắt của chúng t…" at bounding box center [574, 192] width 484 height 116
click at [338, 190] on p "Các yếu tố đối xứng rất đơn giản, hài hoà và thoả mãn thị giác. Mắt của chúng t…" at bounding box center [574, 192] width 484 height 116
click at [480, 172] on p "Các yếu tố đối xứng rất đơn giản, hài hoà và thoả mãn thị giác. Mắt của chúng t…" at bounding box center [574, 192] width 484 height 116
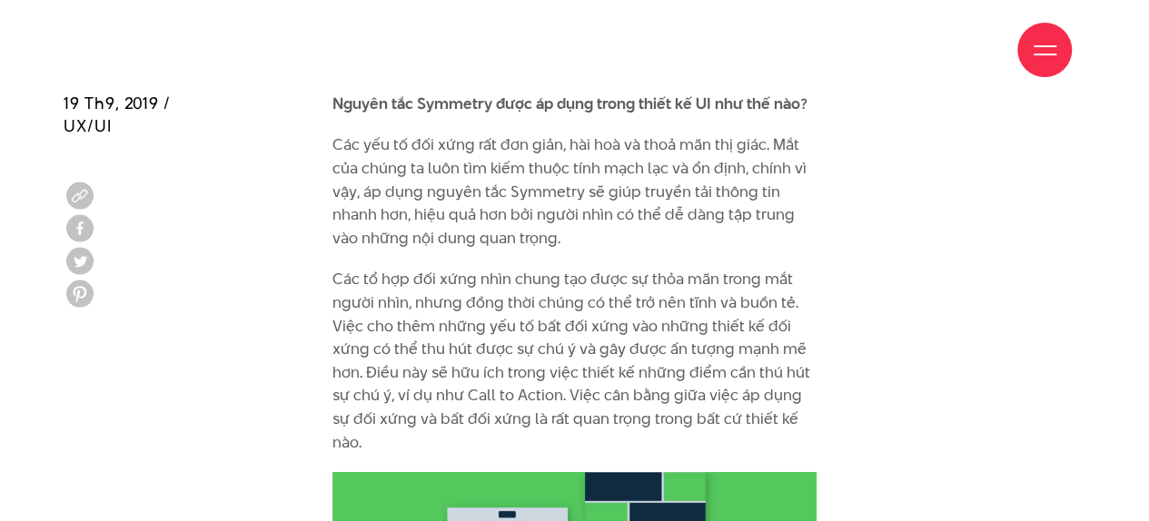
click at [575, 166] on p "Các yếu tố đối xứng rất đơn giản, hài hoà và thoả mãn thị giác. Mắt của chúng t…" at bounding box center [574, 192] width 484 height 116
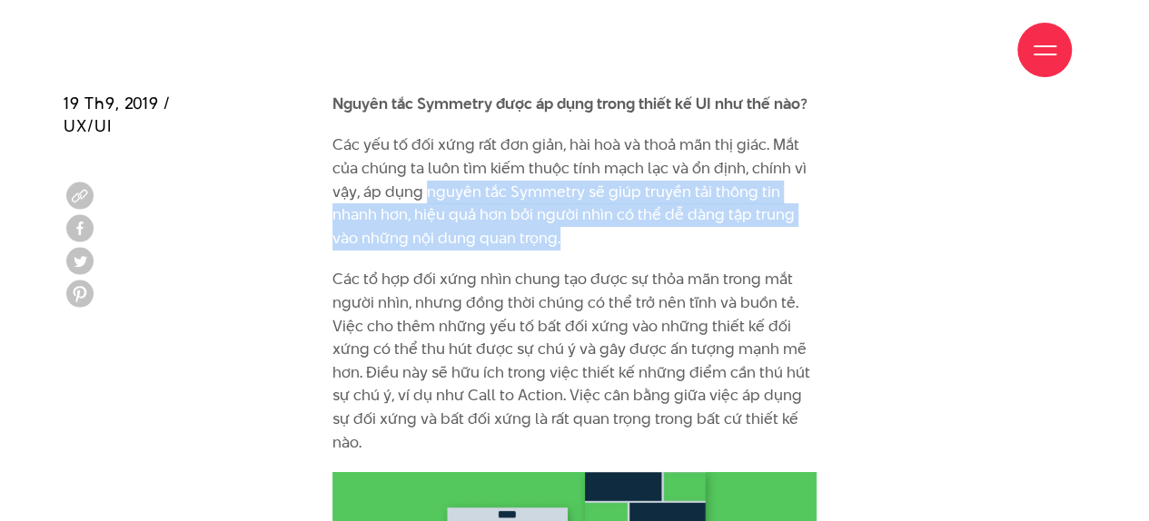
drag, startPoint x: 557, startPoint y: 209, endPoint x: 429, endPoint y: 167, distance: 134.7
click at [429, 167] on p "Các yếu tố đối xứng rất đơn giản, hài hoà và thoả mãn thị giác. Mắt của chúng t…" at bounding box center [574, 192] width 484 height 116
copy p "nguyên tắc Symmetry sẽ giúp truyền tải thông tin nhanh hơn, hiệu quả hơn bởi ng…"
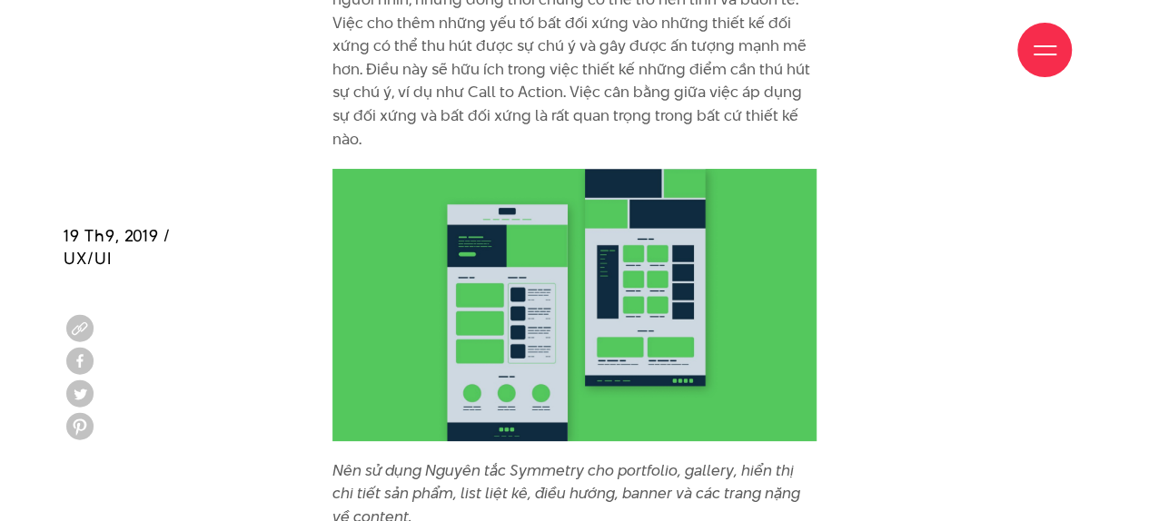
scroll to position [10477, 0]
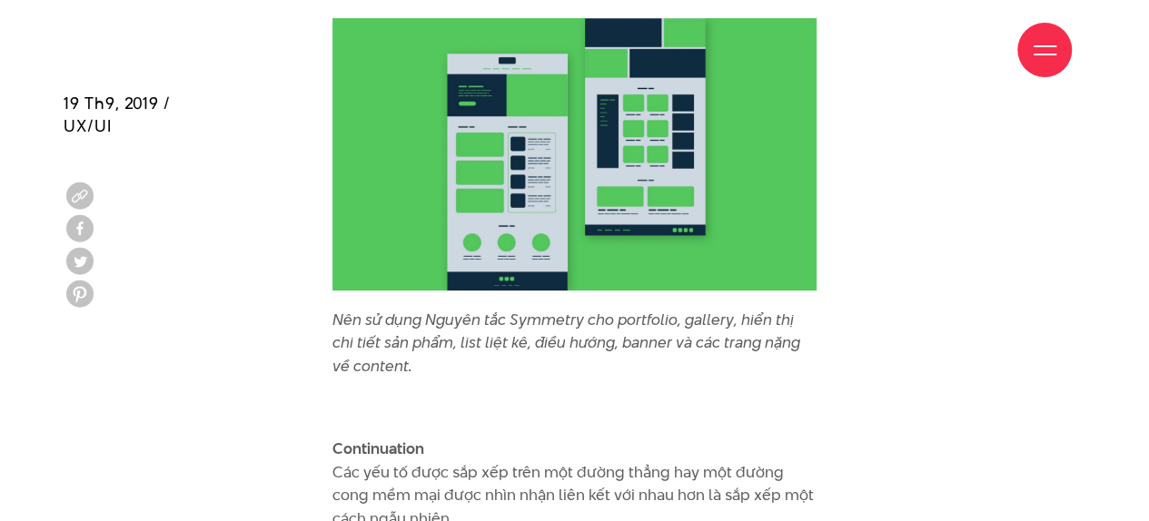
click at [475, 309] on icon "Nên sử dụng Nguyên tắc Symmetry cho portfolio, gallery, hiển thị chi tiết sản p…" at bounding box center [566, 343] width 468 height 68
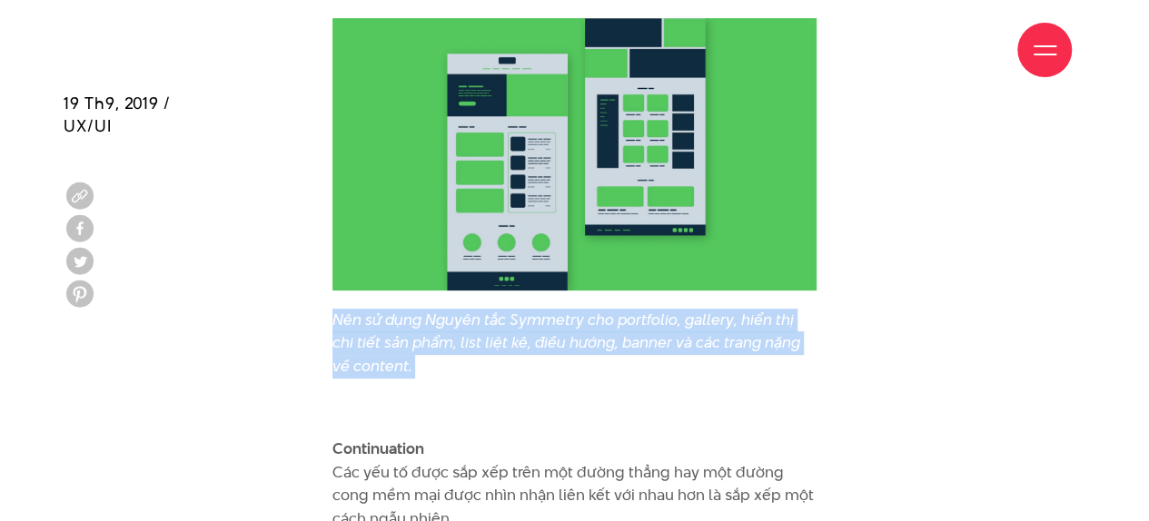
click at [475, 309] on icon "Nên sử dụng Nguyên tắc Symmetry cho portfolio, gallery, hiển thị chi tiết sản p…" at bounding box center [566, 343] width 468 height 68
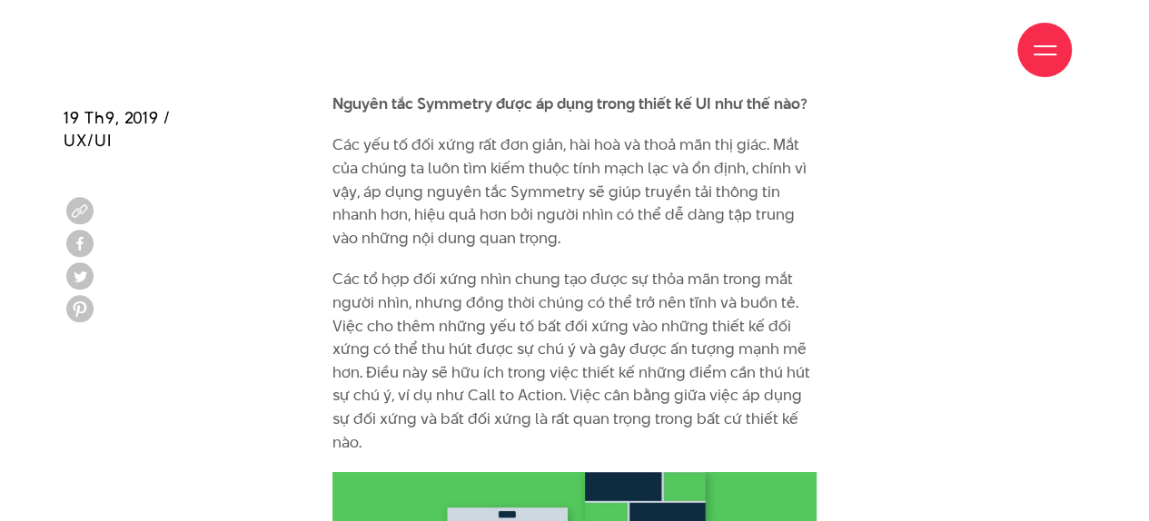
scroll to position [10295, 0]
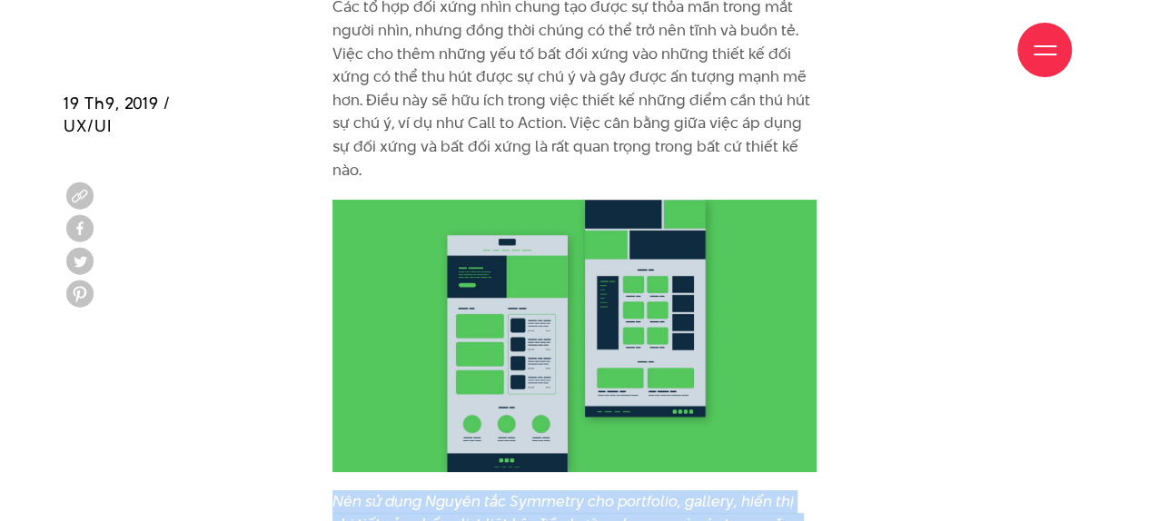
copy div "Nên sử dụng Nguyên tắc Symmetry cho portfolio, gallery, hiển thị chi tiết sản p…"
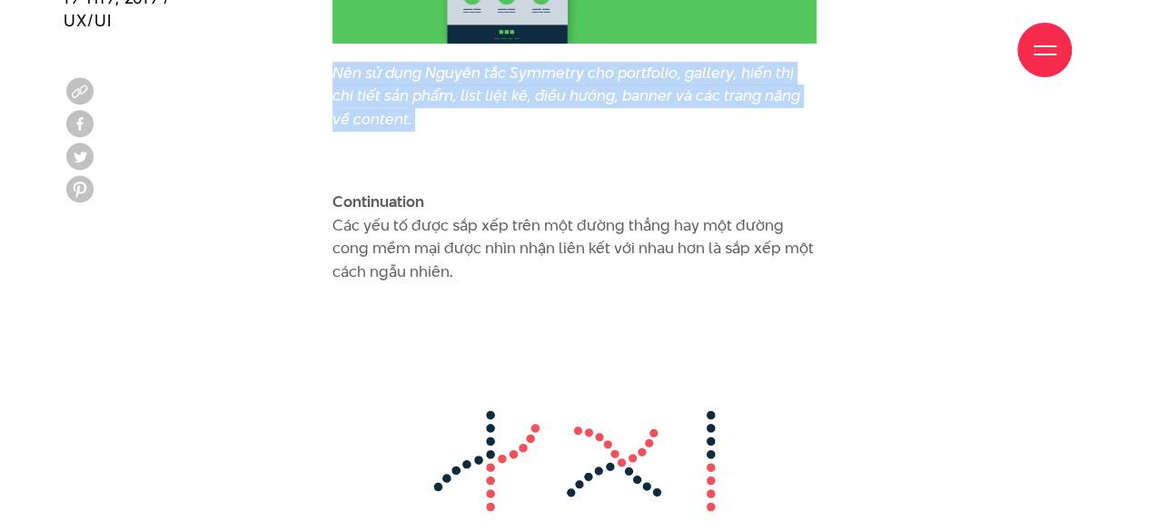
scroll to position [10840, 0]
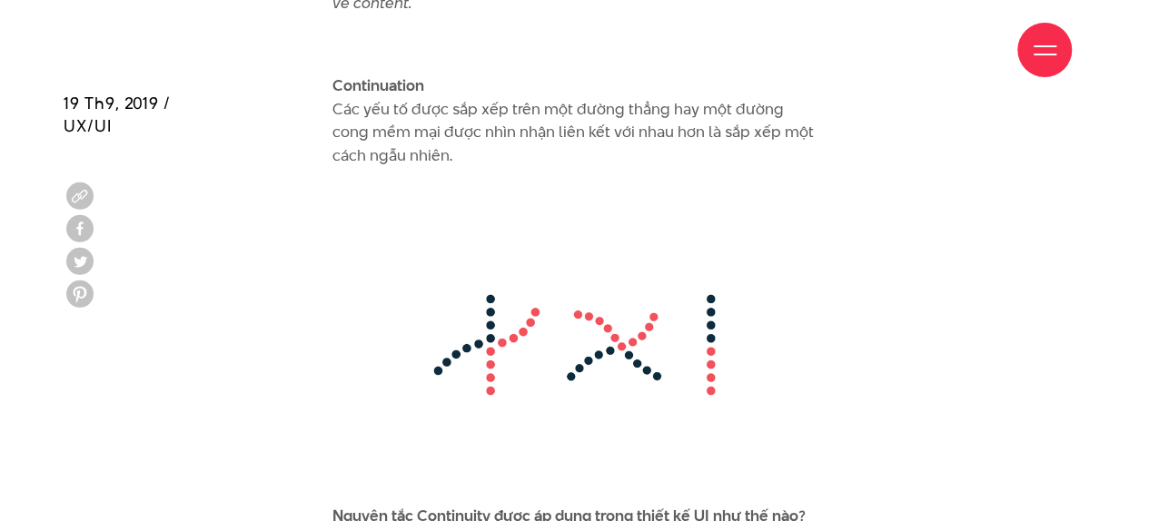
click at [385, 37] on div "Giới thiệu Dự án Dịch vụ Góc nhìn Liên hệ" at bounding box center [574, 50] width 994 height 100
click at [434, 35] on div "Giới thiệu Dự án Dịch vụ Góc nhìn Liên hệ" at bounding box center [574, 50] width 994 height 100
drag, startPoint x: 396, startPoint y: 42, endPoint x: 383, endPoint y: 79, distance: 39.3
click at [383, 79] on div "Giới thiệu Dự án Dịch vụ Góc nhìn Liên hệ" at bounding box center [574, 50] width 994 height 100
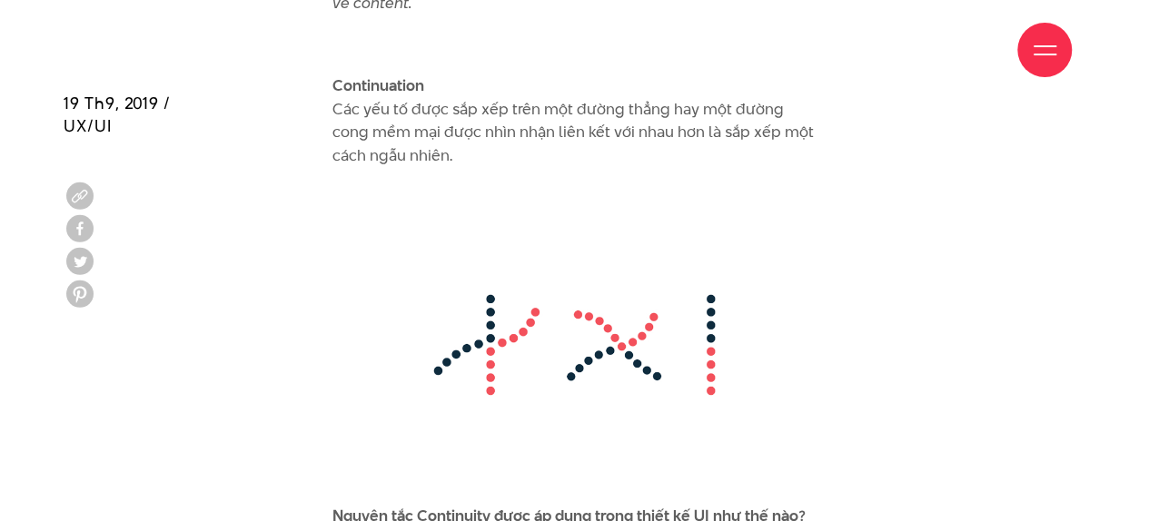
click at [381, 87] on div "Giới thiệu Dự án Dịch vụ Góc nhìn Liên hệ" at bounding box center [574, 50] width 994 height 100
drag, startPoint x: 391, startPoint y: 115, endPoint x: 427, endPoint y: 118, distance: 36.4
click at [427, 115] on p "Continuation Các yếu tố được sắp xếp trên một đường thẳng hay một đường cong mề…" at bounding box center [574, 120] width 484 height 93
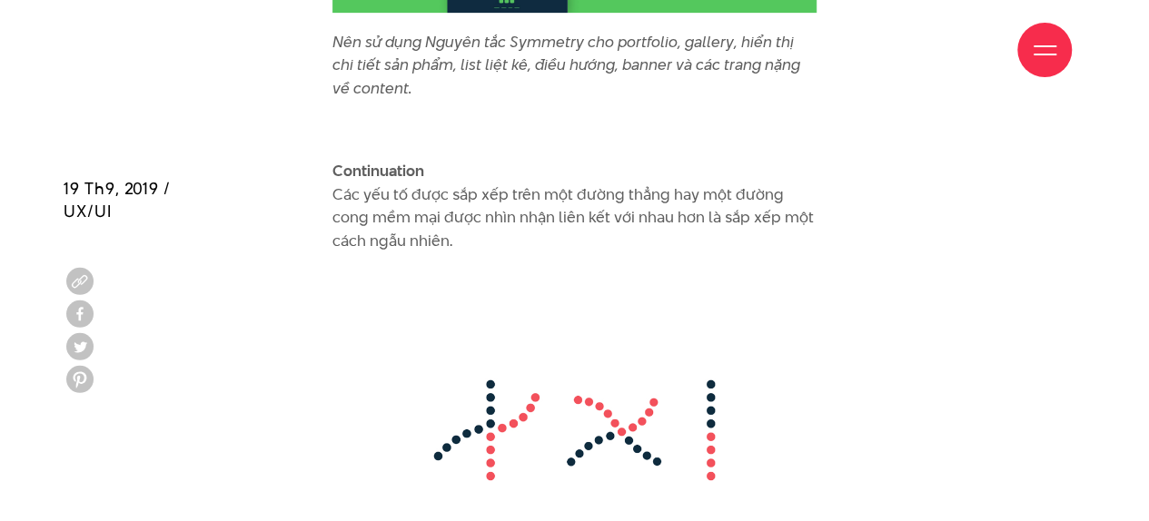
scroll to position [10567, 0]
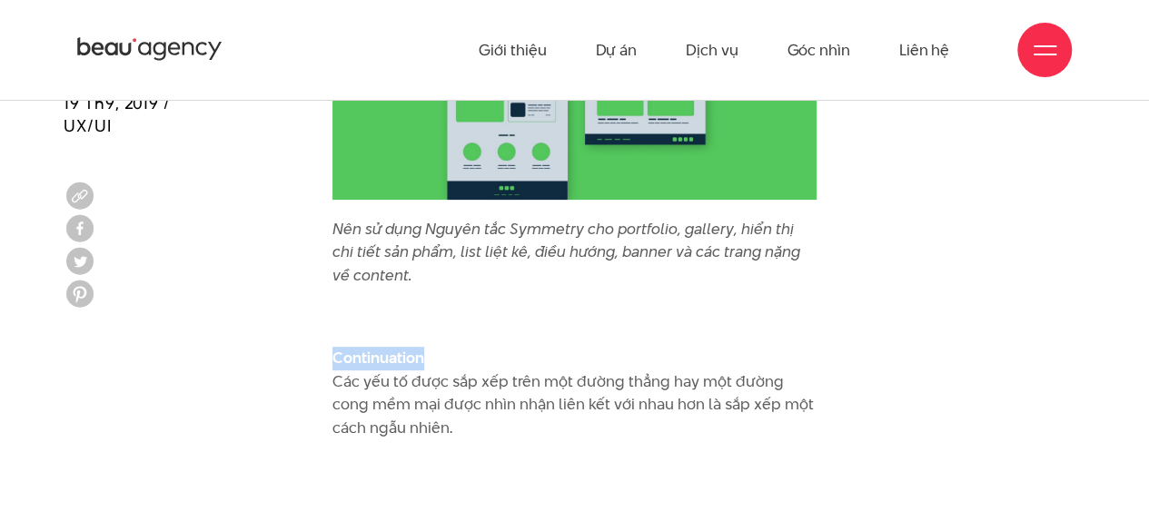
drag, startPoint x: 334, startPoint y: 304, endPoint x: 420, endPoint y: 306, distance: 86.3
click at [420, 347] on b "Continuation" at bounding box center [378, 358] width 92 height 22
copy b "Continuation"
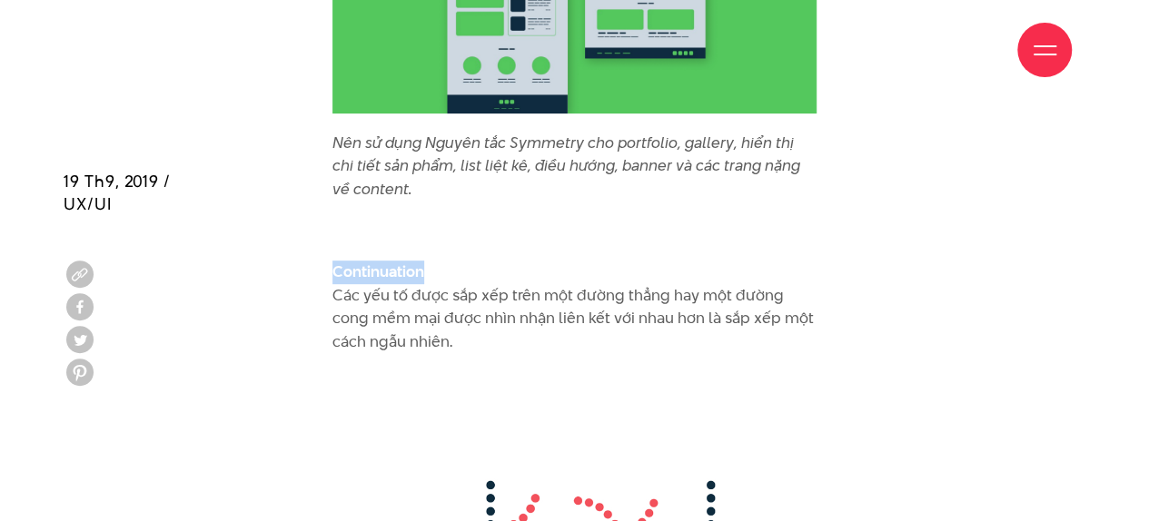
scroll to position [10749, 0]
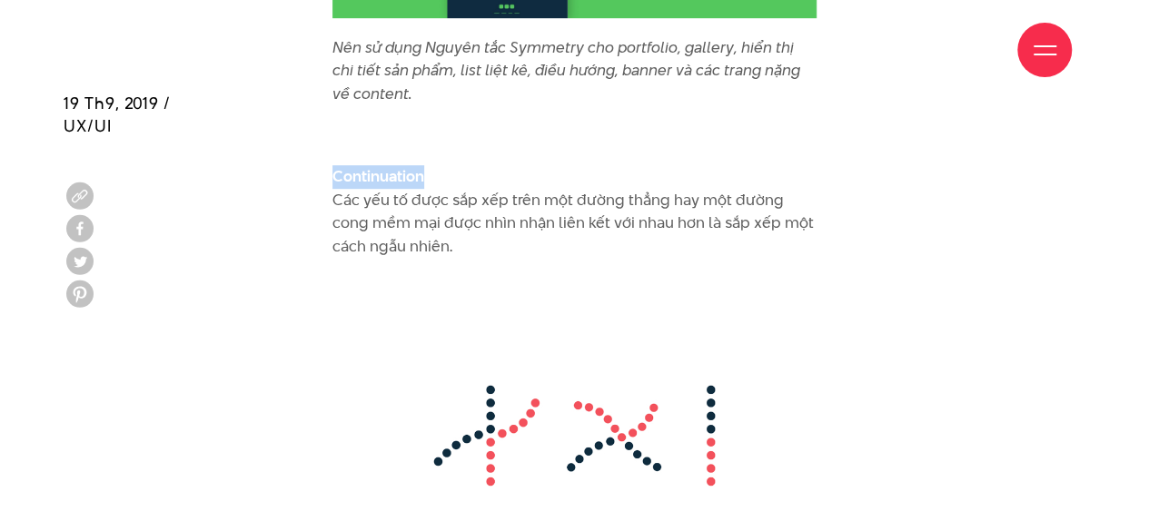
drag, startPoint x: 452, startPoint y: 197, endPoint x: 336, endPoint y: 154, distance: 123.8
click at [336, 165] on p "Continuation Các yếu tố được sắp xếp trên một đường thẳng hay một đường cong mề…" at bounding box center [574, 211] width 484 height 93
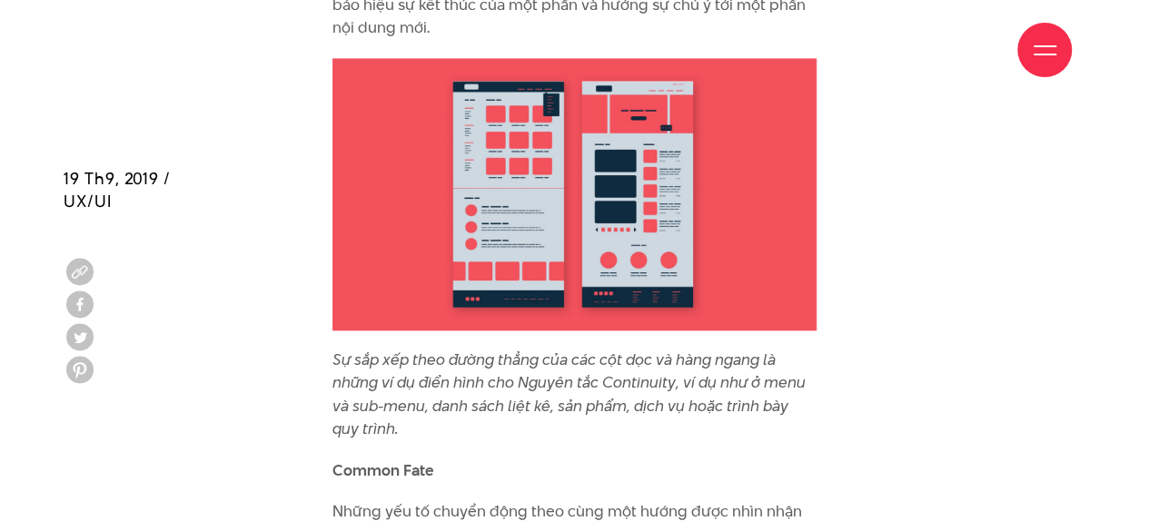
scroll to position [11748, 0]
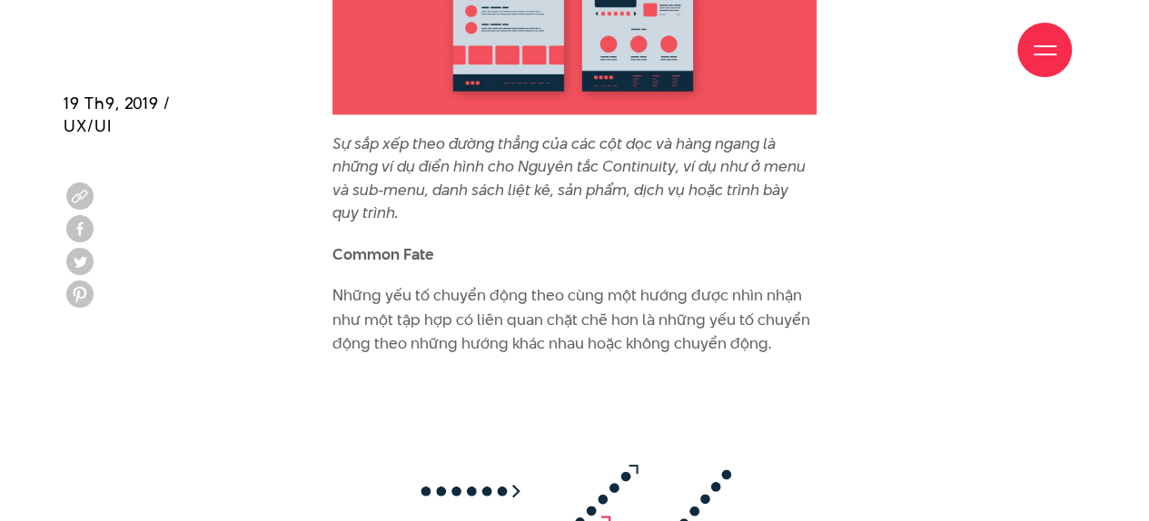
click at [440, 134] on icon "Sự sắp xếp theo đường thẳng của các cột dọc và hàng ngang là những ví dụ điển h…" at bounding box center [568, 179] width 473 height 92
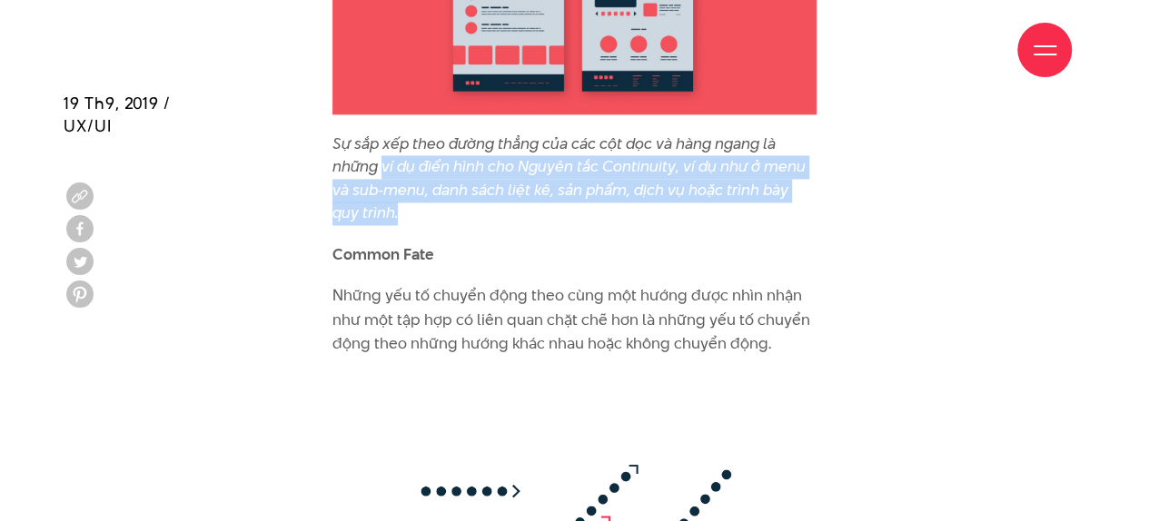
drag, startPoint x: 414, startPoint y: 172, endPoint x: 381, endPoint y: 114, distance: 66.7
click at [381, 133] on p "Sự sắp xếp theo đường thẳng của các cột dọc và hàng ngang là những ví dụ điển h…" at bounding box center [574, 179] width 484 height 93
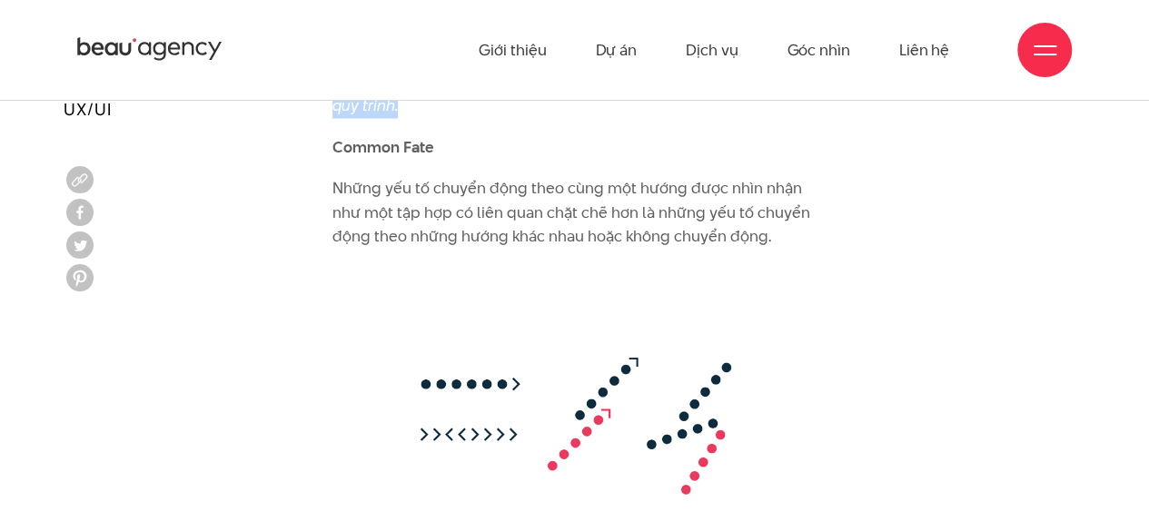
scroll to position [11839, 0]
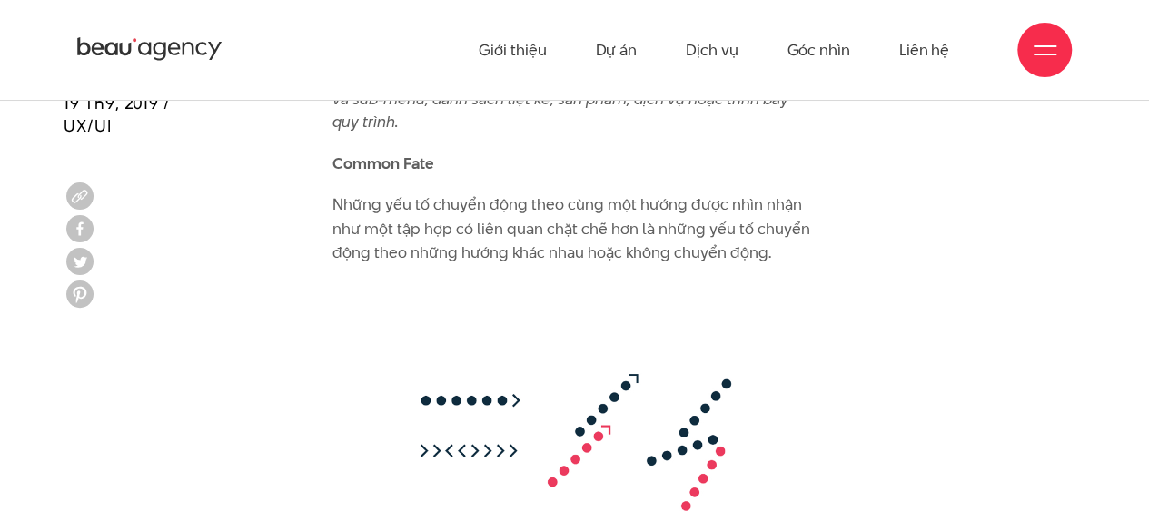
click at [397, 153] on b "Common Fate" at bounding box center [383, 164] width 102 height 22
drag, startPoint x: 355, startPoint y: 114, endPoint x: 434, endPoint y: 117, distance: 79.1
click at [434, 153] on p "Common Fate" at bounding box center [574, 165] width 484 height 24
drag, startPoint x: 423, startPoint y: 114, endPoint x: 334, endPoint y: 123, distance: 89.5
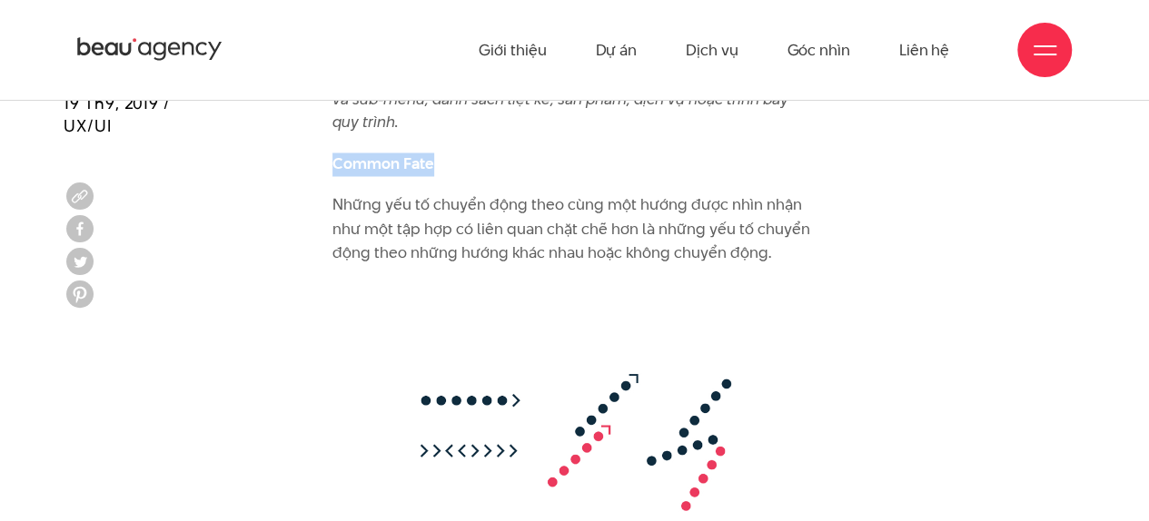
click at [334, 153] on p "Common Fate" at bounding box center [574, 165] width 484 height 24
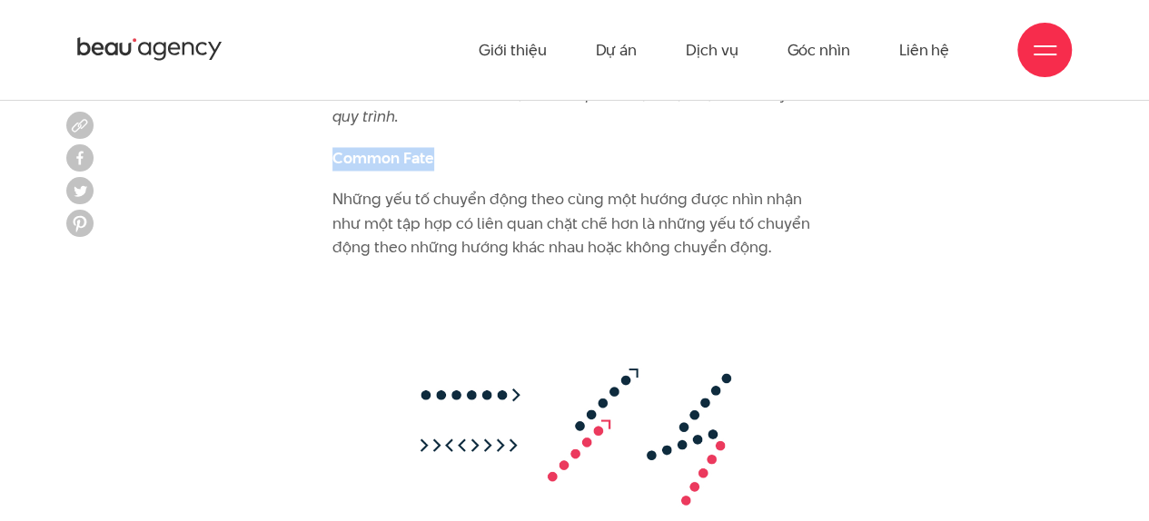
scroll to position [11748, 0]
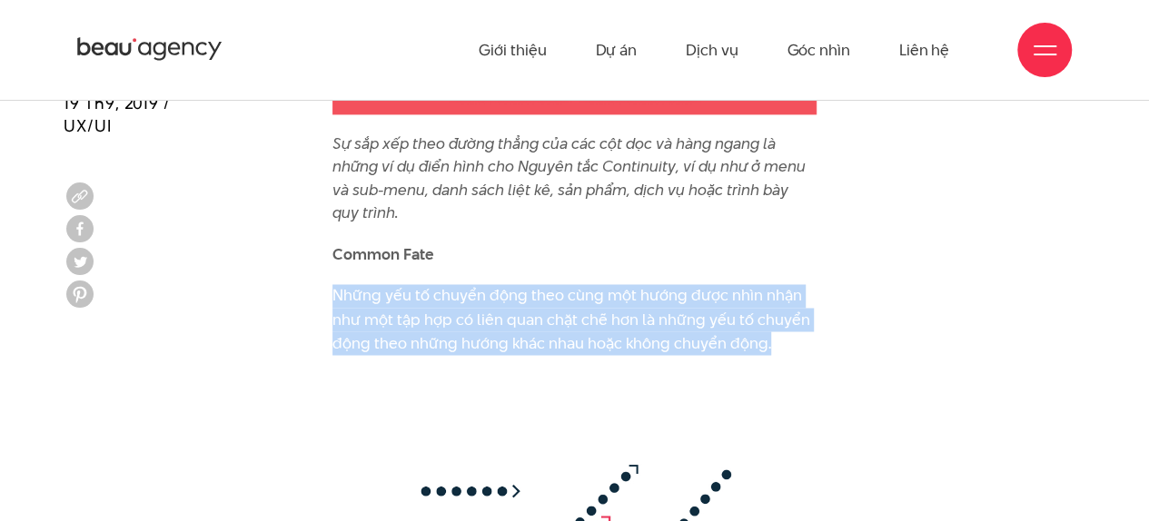
drag, startPoint x: 334, startPoint y: 244, endPoint x: 756, endPoint y: 287, distance: 423.5
click at [768, 287] on p "Những yếu tố chuyển động theo cùng một hướng được nhìn nhận như một tập hợp có …" at bounding box center [574, 319] width 484 height 70
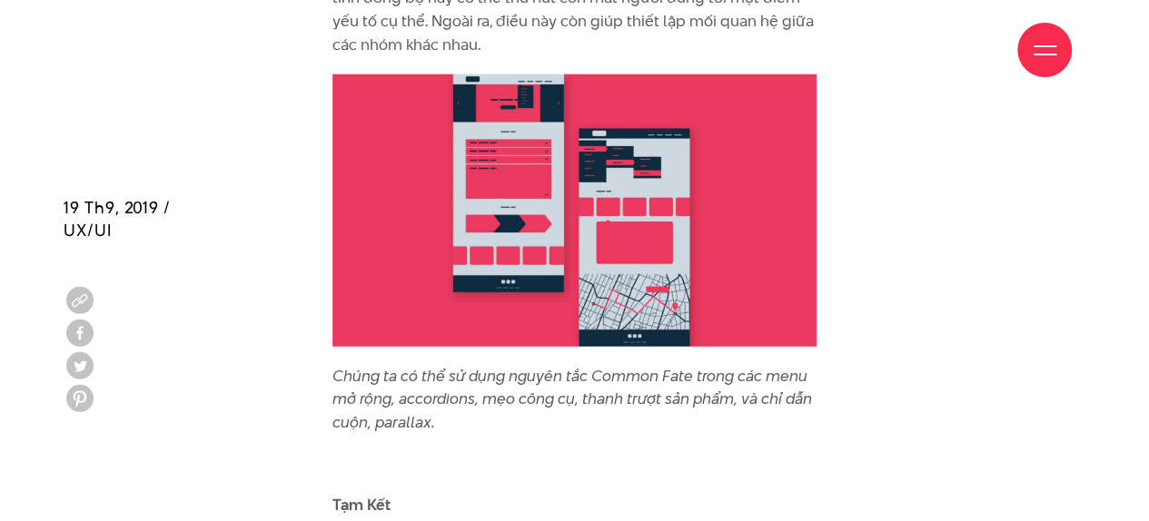
scroll to position [12838, 0]
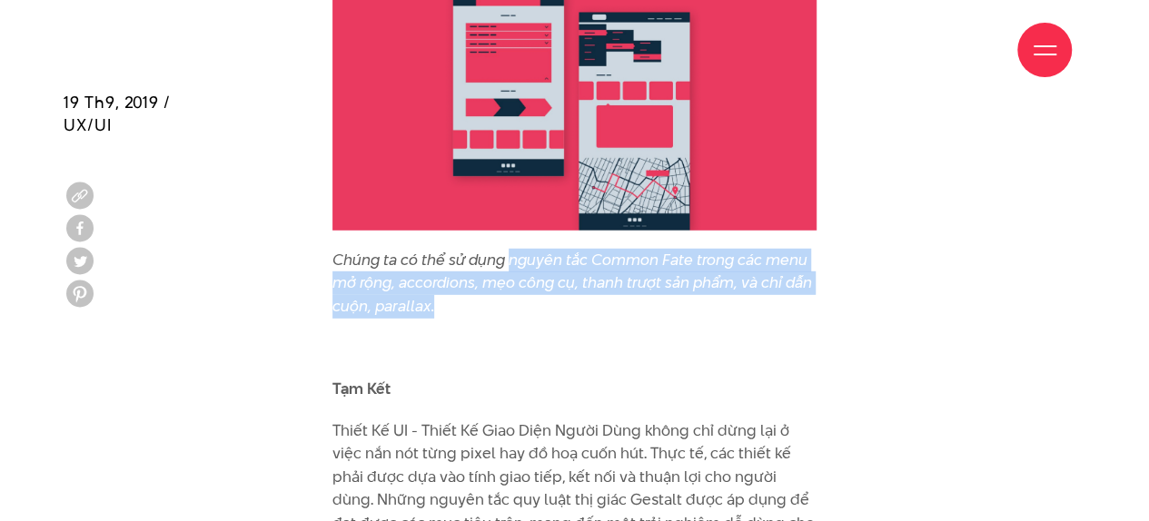
drag, startPoint x: 450, startPoint y: 262, endPoint x: 510, endPoint y: 217, distance: 75.2
click at [510, 249] on p "Chúng ta có thể sử dụng nguyên tắc Common Fate trong các menu mở rộng, accordio…" at bounding box center [574, 284] width 484 height 70
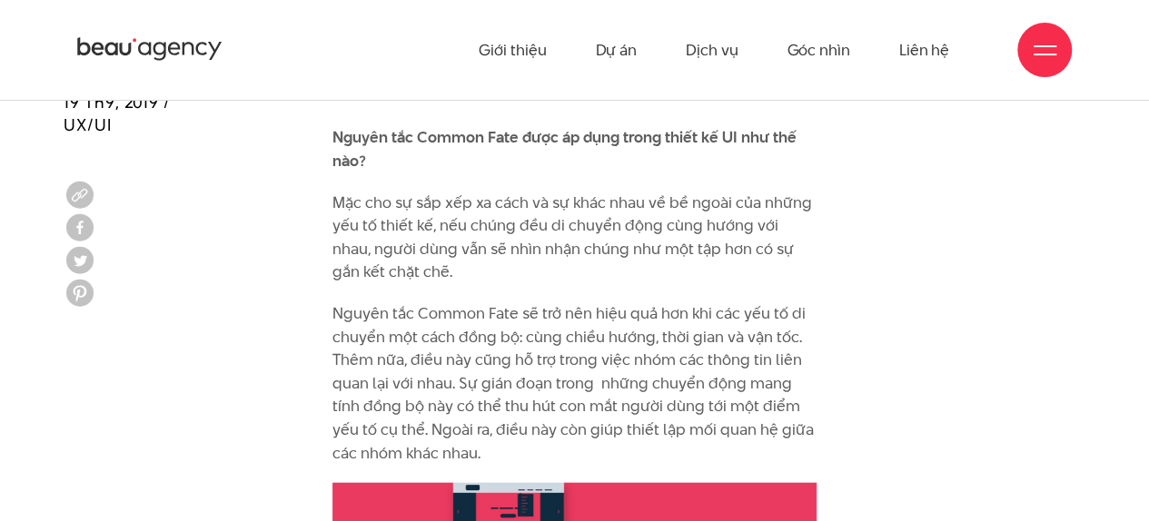
scroll to position [12202, 0]
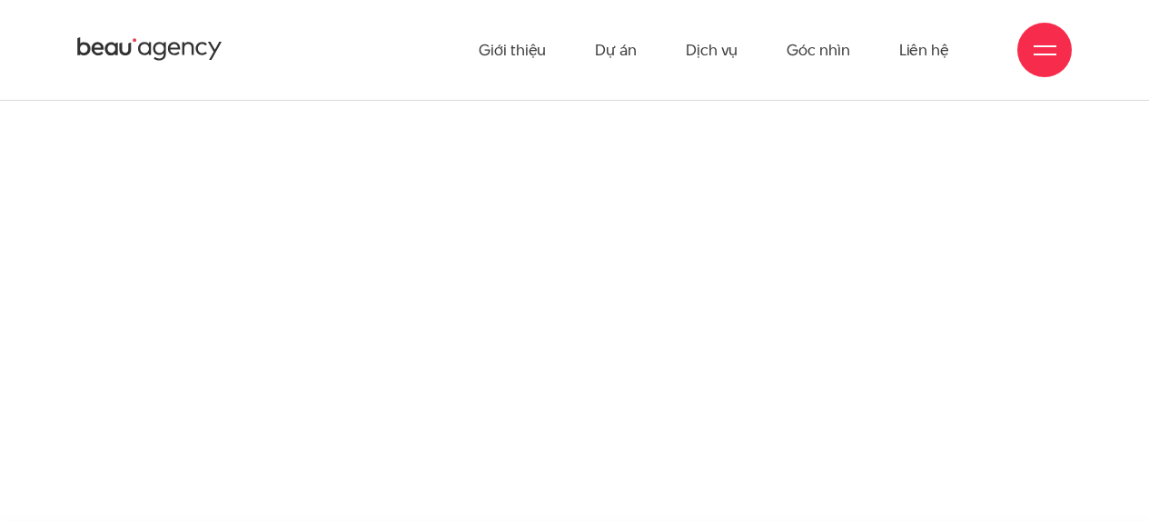
scroll to position [2186, 0]
